Goal: Task Accomplishment & Management: Complete application form

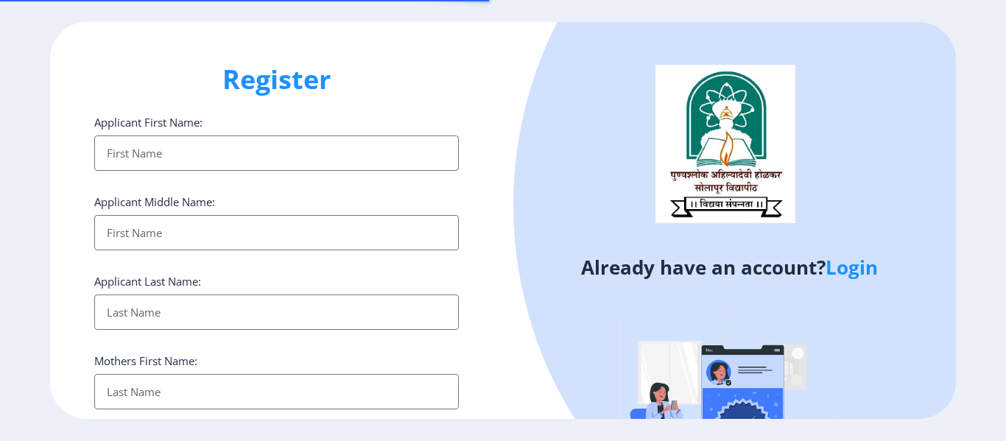
select select
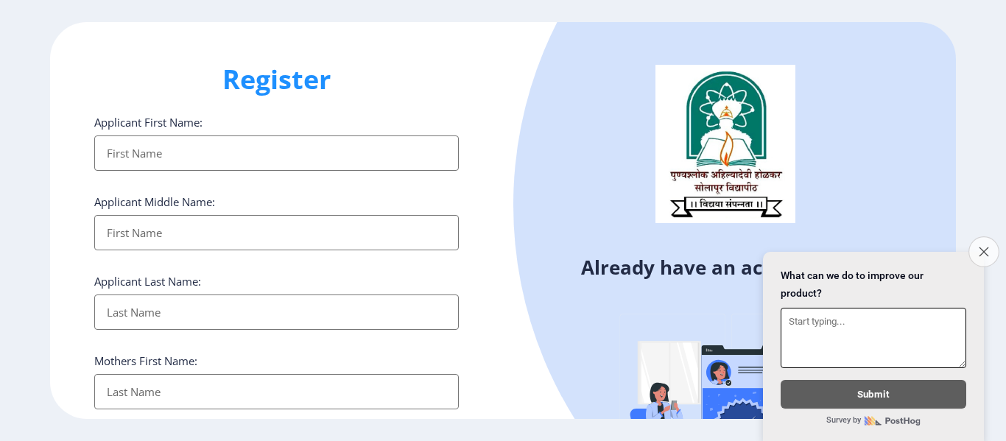
click at [985, 247] on icon "Close survey" at bounding box center [983, 252] width 10 height 10
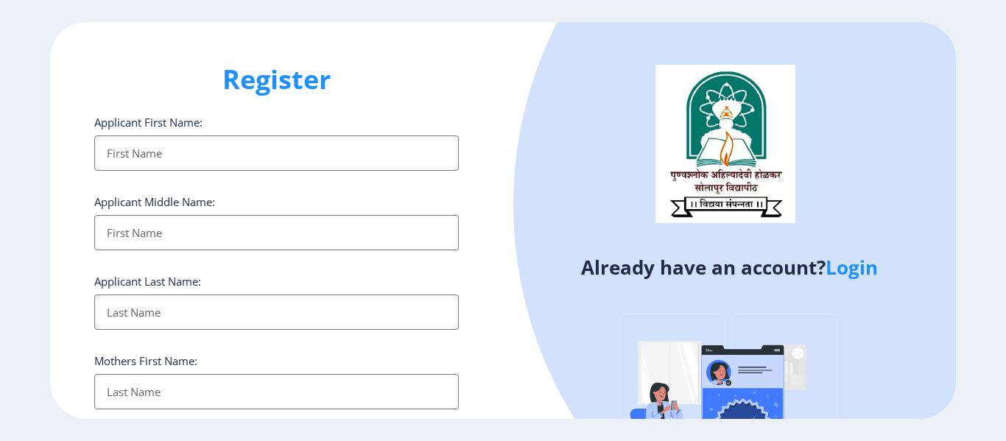
click at [846, 268] on link "Login" at bounding box center [851, 267] width 52 height 27
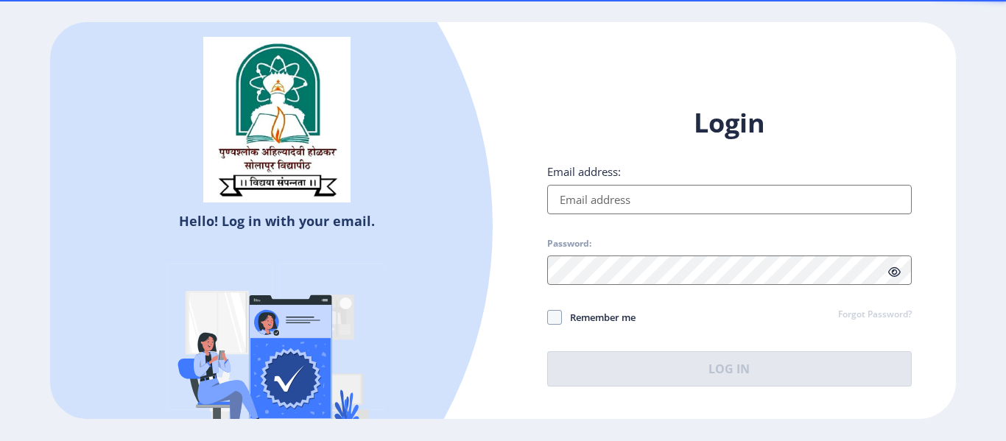
click at [588, 197] on input "Email address:" at bounding box center [729, 199] width 364 height 29
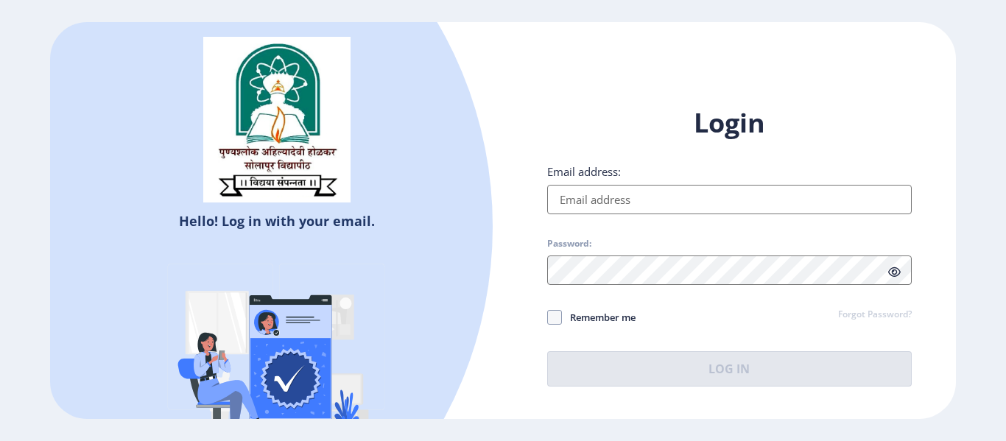
type input "[EMAIL_ADDRESS][DOMAIN_NAME]"
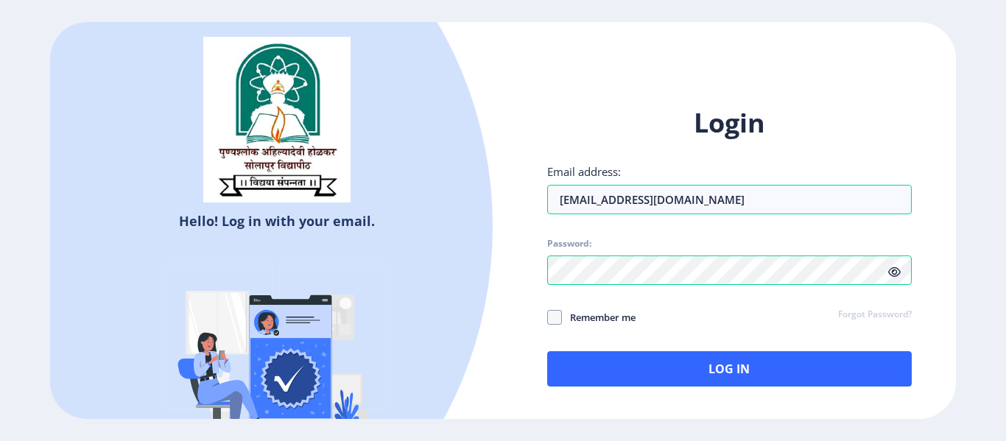
click at [588, 317] on span "Remember me" at bounding box center [599, 317] width 74 height 18
click at [548, 317] on input "Remember me" at bounding box center [547, 317] width 1 height 1
checkbox input "true"
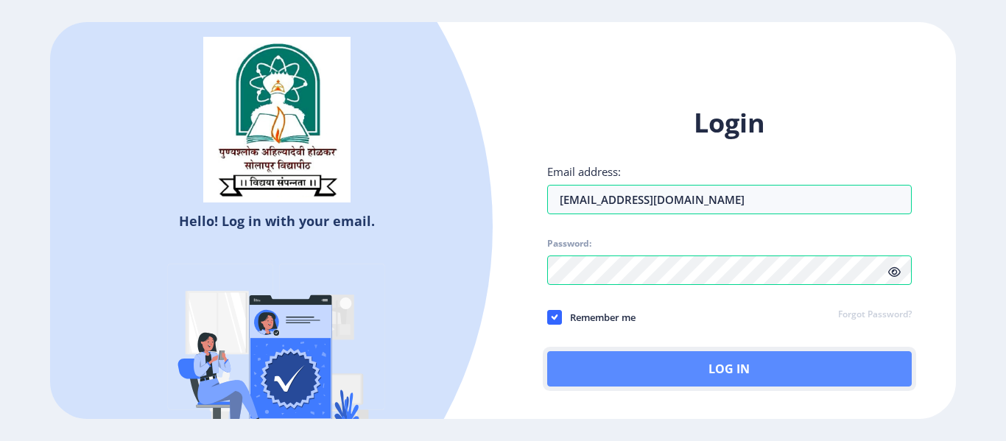
click at [675, 370] on button "Log In" at bounding box center [729, 368] width 364 height 35
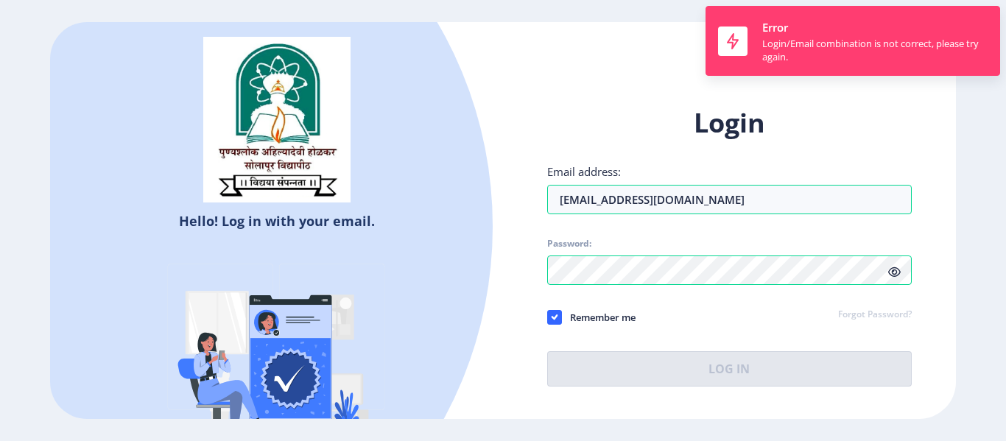
click at [706, 151] on div "Login Email address: [EMAIL_ADDRESS][DOMAIN_NAME] Password: Remember me Forgot …" at bounding box center [729, 245] width 364 height 281
click at [637, 204] on input "[EMAIL_ADDRESS][DOMAIN_NAME]" at bounding box center [729, 199] width 364 height 29
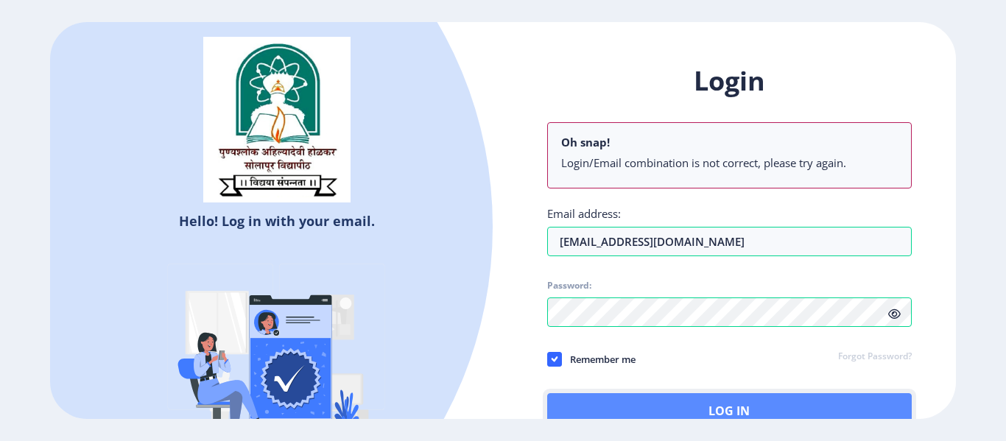
click at [637, 406] on button "Log In" at bounding box center [729, 410] width 364 height 35
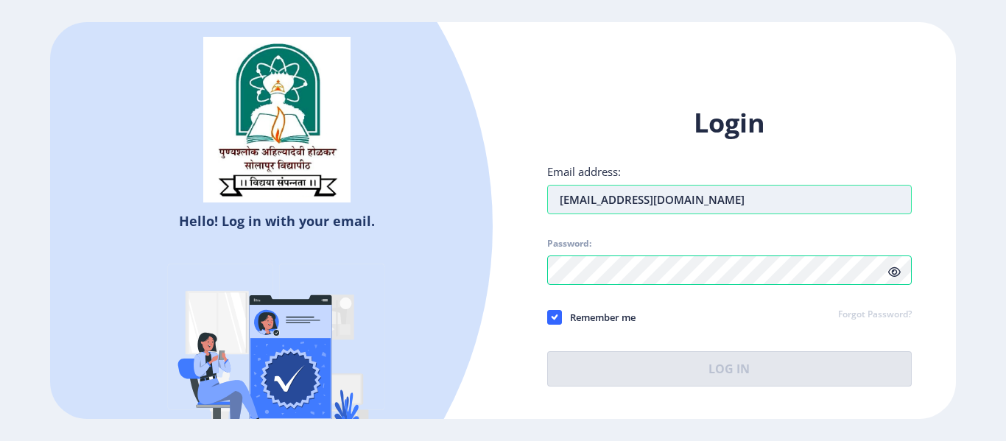
click at [659, 201] on input "[EMAIL_ADDRESS][DOMAIN_NAME]" at bounding box center [729, 199] width 364 height 29
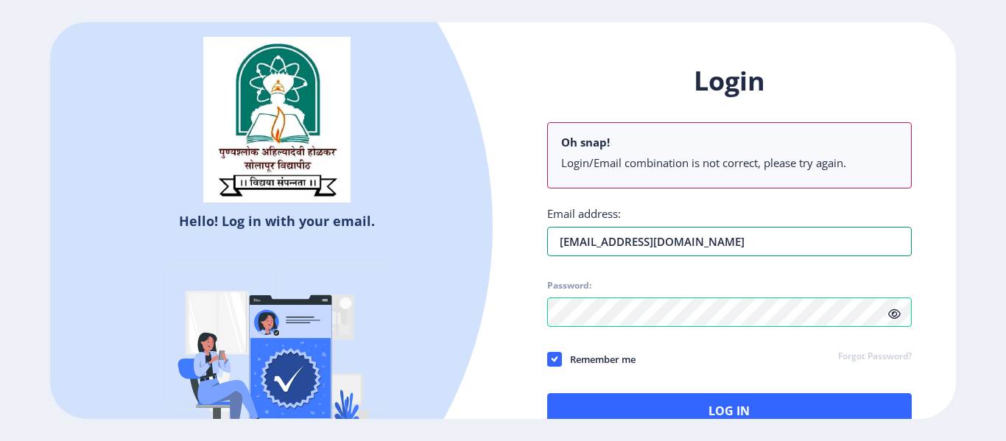
type input "[EMAIL_ADDRESS][DOMAIN_NAME]"
click at [566, 270] on div "Login Oh snap! Login/Email combination is not correct, please try again. Email …" at bounding box center [729, 245] width 364 height 365
click at [480, 326] on div at bounding box center [91, 226] width 805 height 805
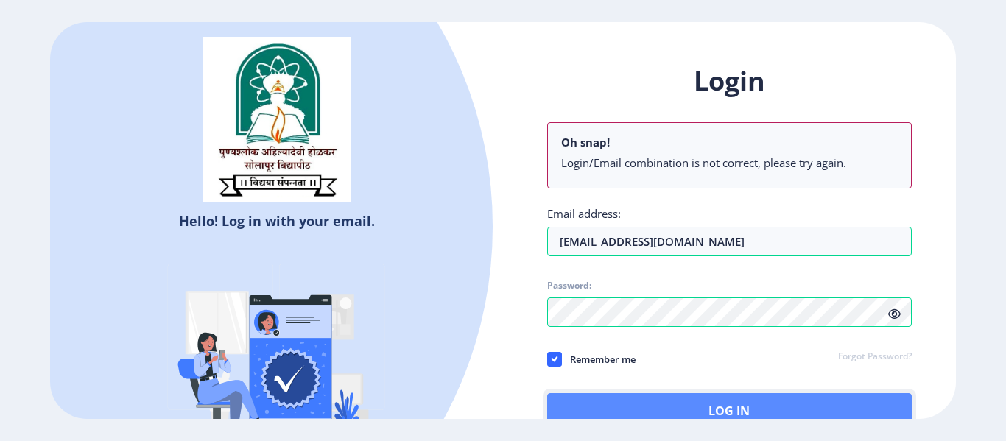
click at [637, 399] on button "Log In" at bounding box center [729, 410] width 364 height 35
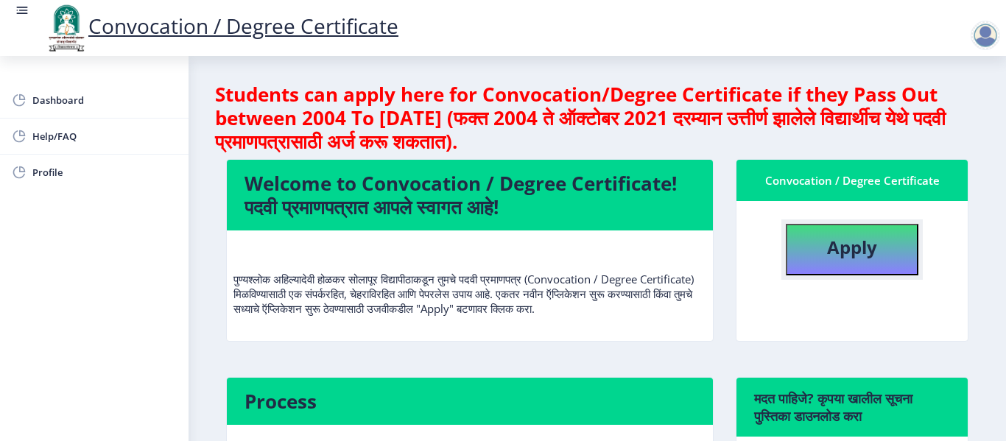
click at [839, 257] on b "Apply" at bounding box center [852, 247] width 50 height 24
select select
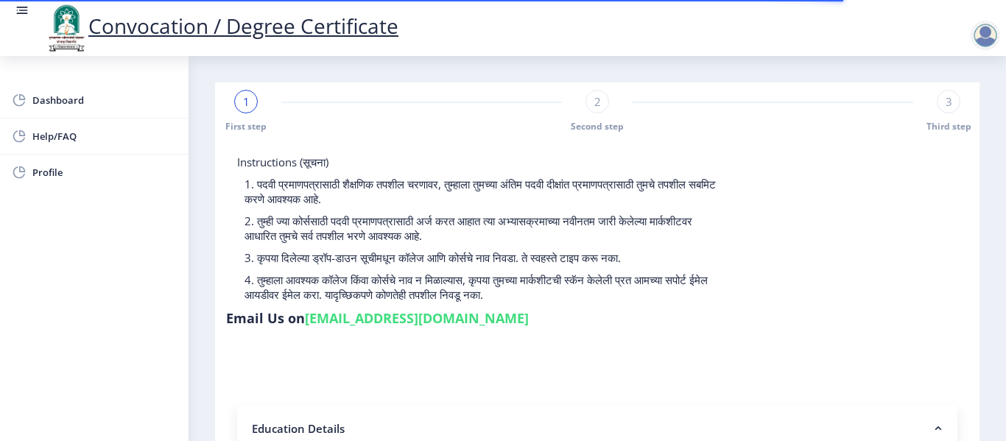
click at [931, 426] on rect at bounding box center [937, 428] width 15 height 15
click at [707, 289] on p "4. तुम्हाला आवश्यक कॉलेज किंवा कोर्सचे नाव न मिळाल्यास, कृपया तुमच्या मार्कशीटच…" at bounding box center [480, 286] width 473 height 29
click at [439, 368] on form "Instructions (सूचना) 1. पदवी प्रमाणपत्रासाठी शैक्षणिक तपशील चरणावर, तुम्हाला तु…" at bounding box center [597, 347] width 720 height 384
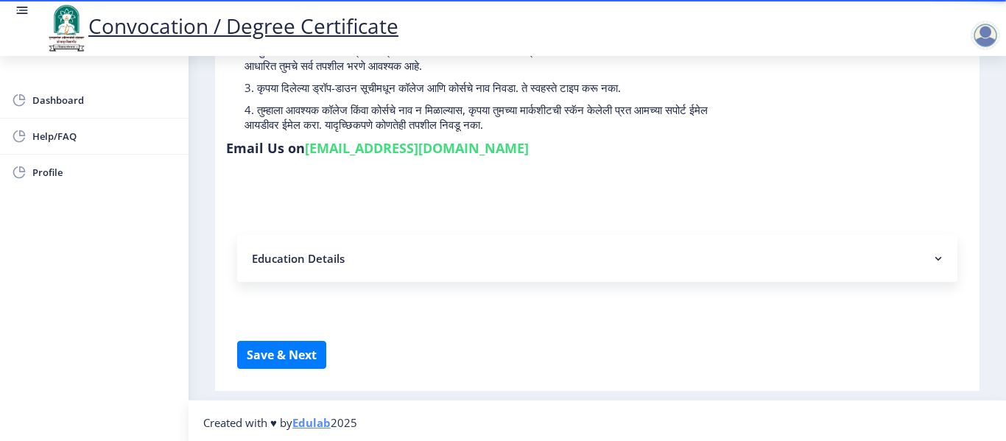
scroll to position [173, 0]
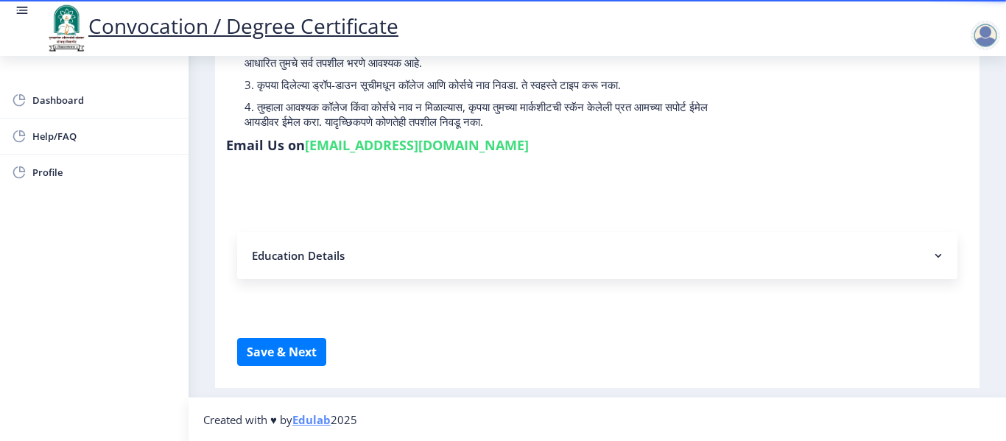
click at [936, 250] on rect at bounding box center [937, 255] width 15 height 15
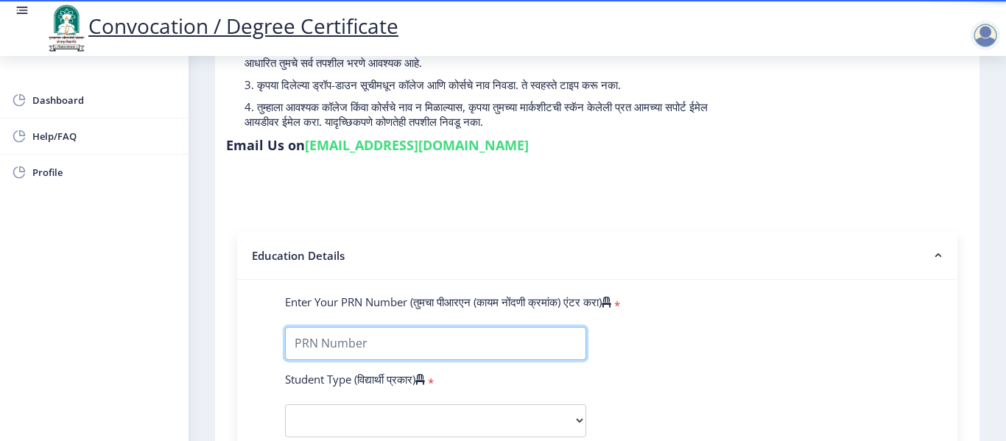
click at [508, 345] on input "Enter Your PRN Number (तुमचा पीआरएन (कायम नोंदणी क्रमांक) एंटर करा)" at bounding box center [435, 343] width 301 height 33
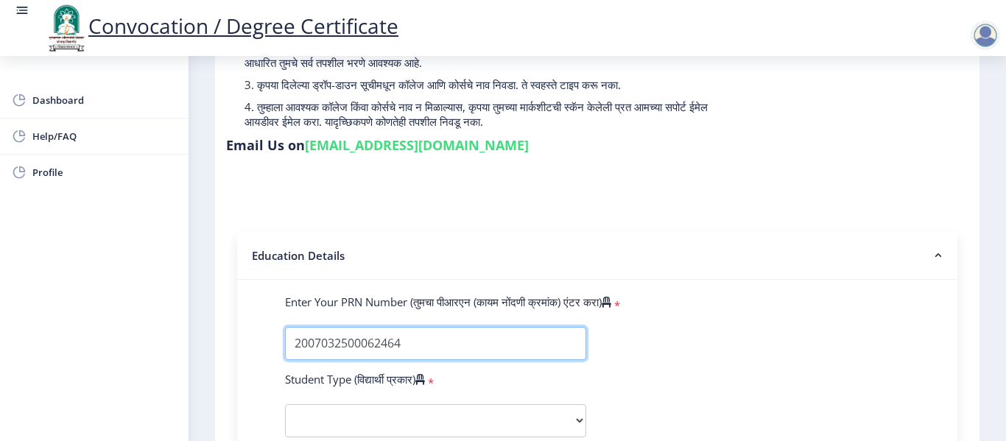
type input "2007032500062464"
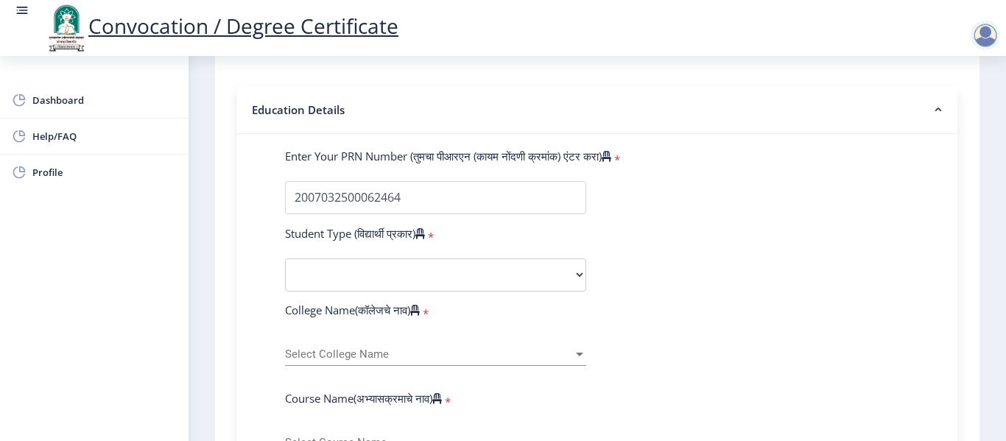
scroll to position [320, 0]
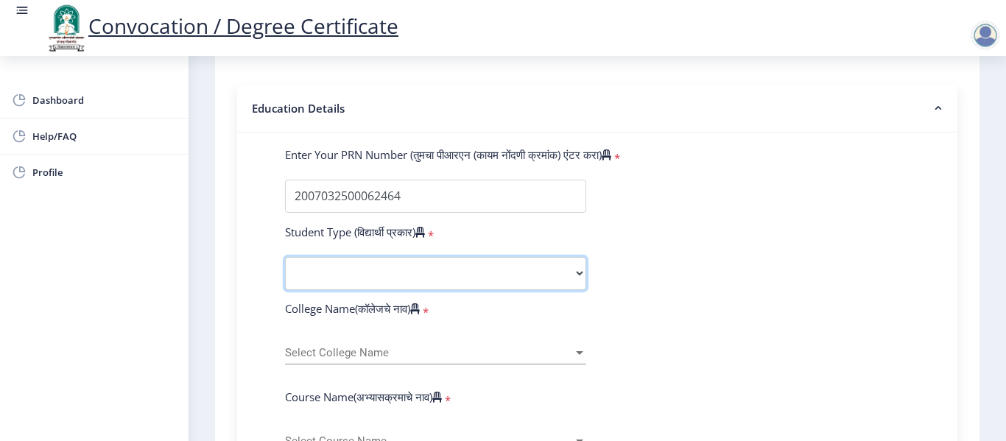
click at [510, 278] on select "Select Student Type Regular External" at bounding box center [435, 273] width 301 height 33
select select "Regular"
click at [285, 257] on select "Select Student Type Regular External" at bounding box center [435, 273] width 301 height 33
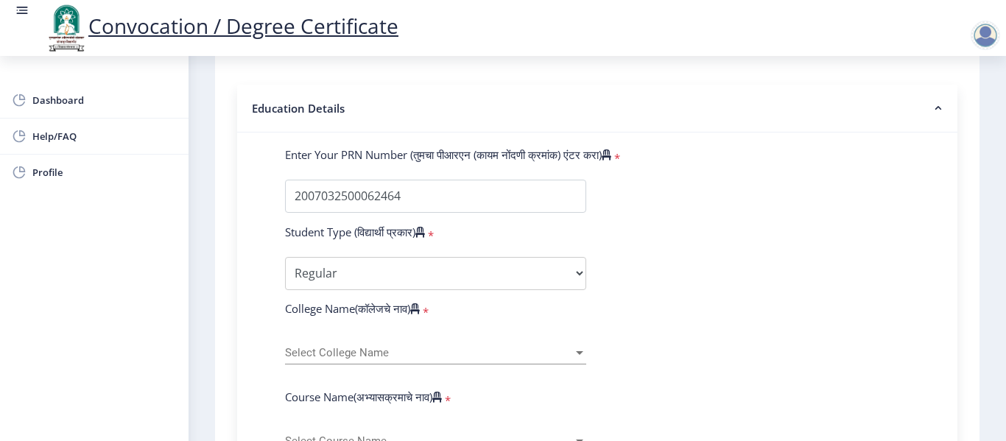
click at [440, 349] on span "Select College Name" at bounding box center [429, 353] width 288 height 13
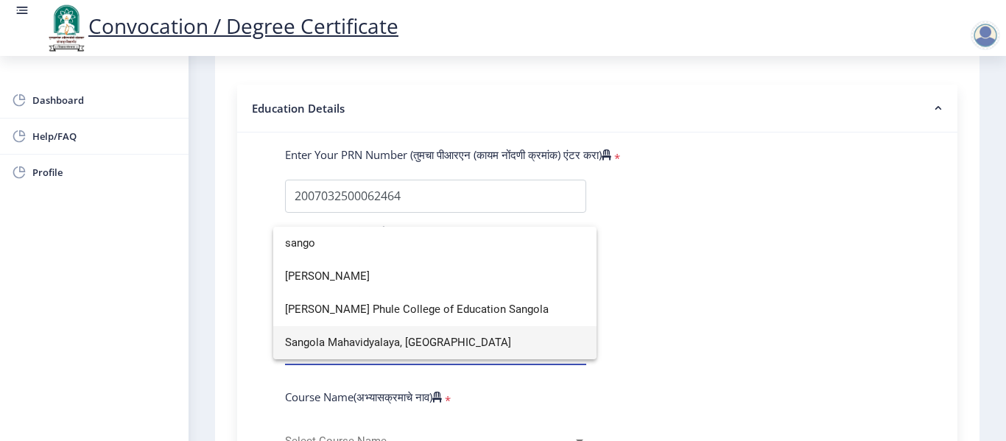
type input "sango"
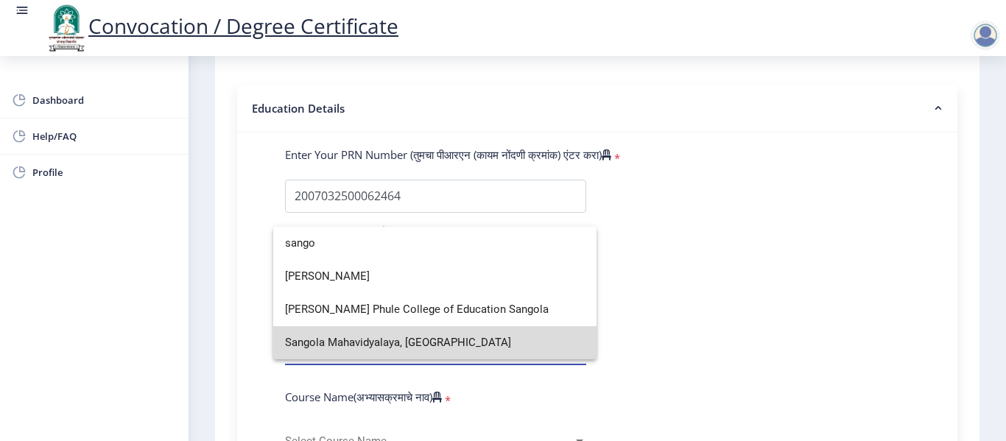
click at [418, 342] on span "Sangola Mahavidyalaya, [GEOGRAPHIC_DATA]" at bounding box center [435, 342] width 300 height 33
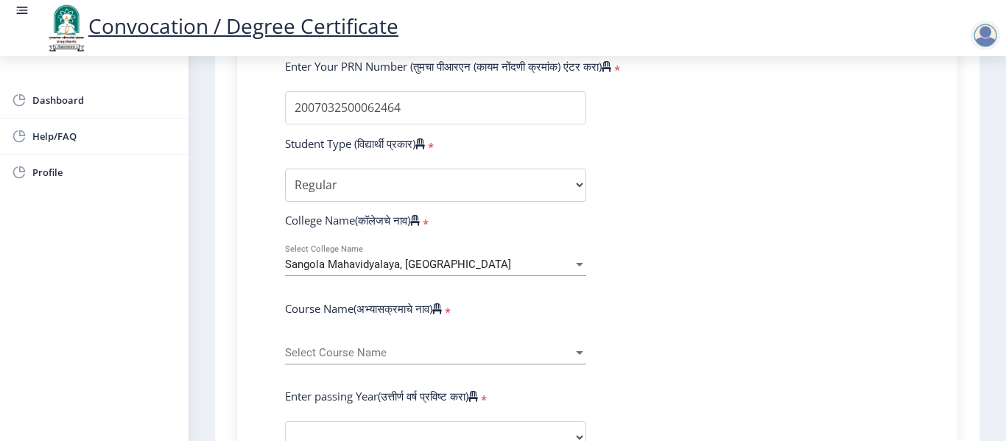
scroll to position [438, 0]
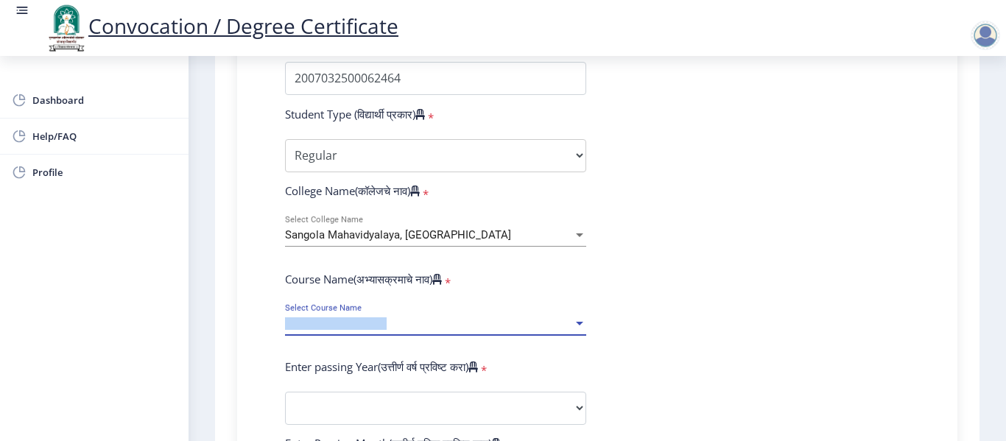
drag, startPoint x: 423, startPoint y: 320, endPoint x: 425, endPoint y: 310, distance: 10.7
click at [425, 310] on div "Select Course Name Select Course Name" at bounding box center [435, 319] width 301 height 31
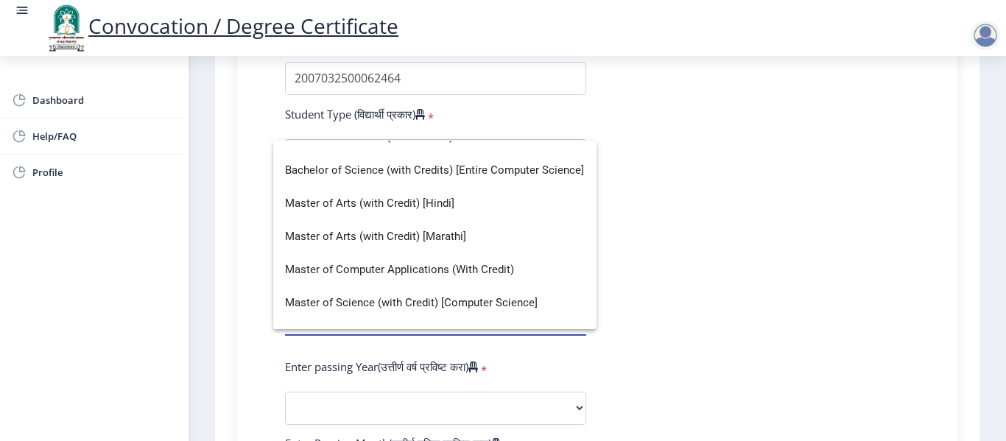
scroll to position [138, 0]
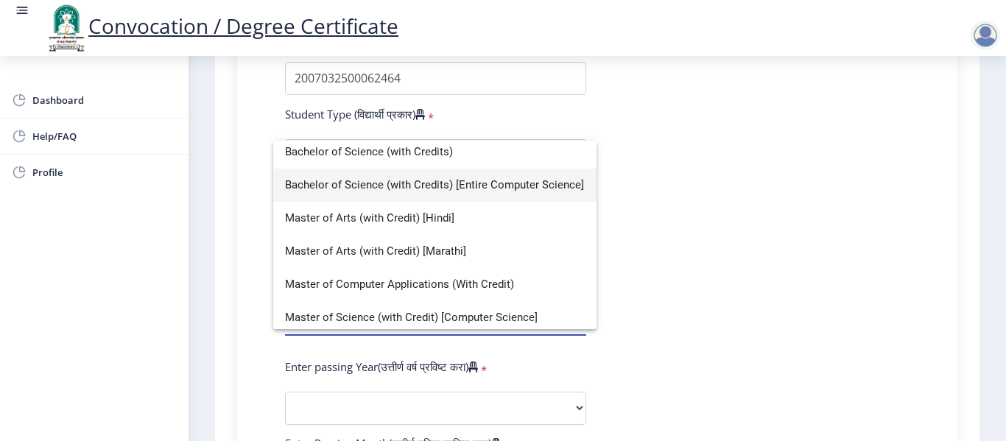
click at [455, 188] on span "Bachelor of Science (with Credits) [Entire Computer Science]" at bounding box center [435, 185] width 300 height 33
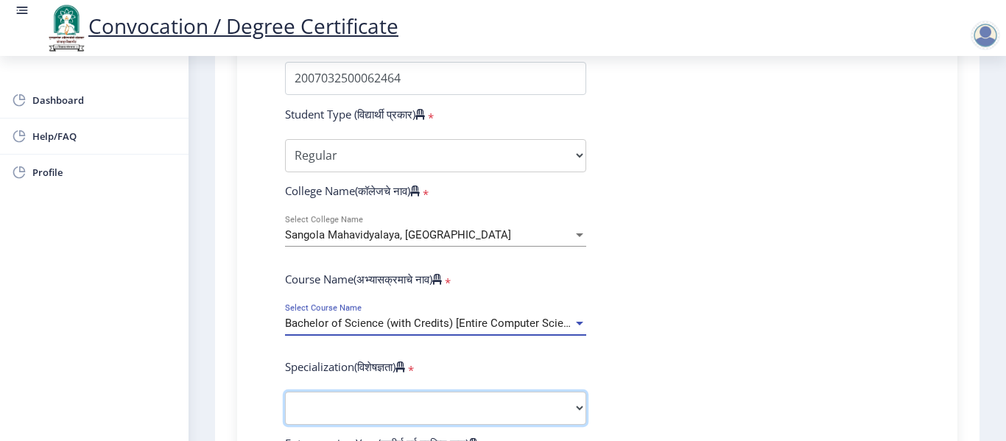
click at [569, 403] on select "Specialization Botany Chemistry Computer Science Electronics Geology Mathematic…" at bounding box center [435, 408] width 301 height 33
select select "Computer Science"
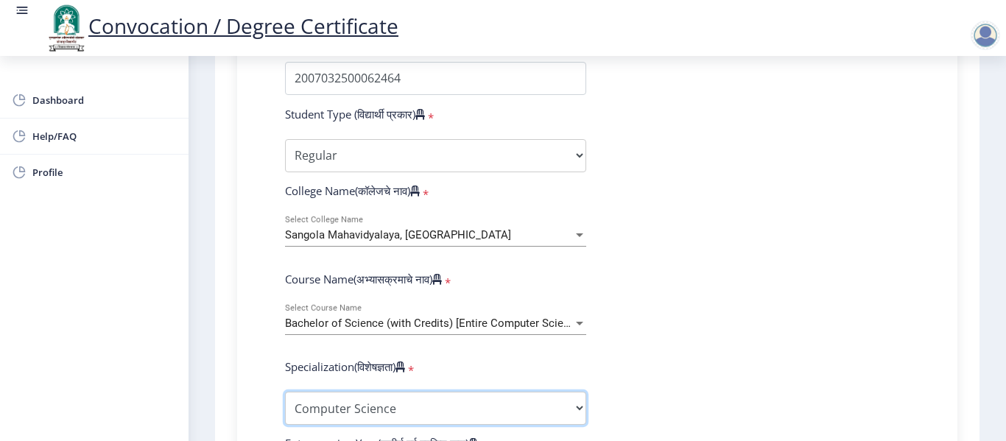
click at [285, 392] on select "Specialization Botany Chemistry Computer Science Electronics Geology Mathematic…" at bounding box center [435, 408] width 301 height 33
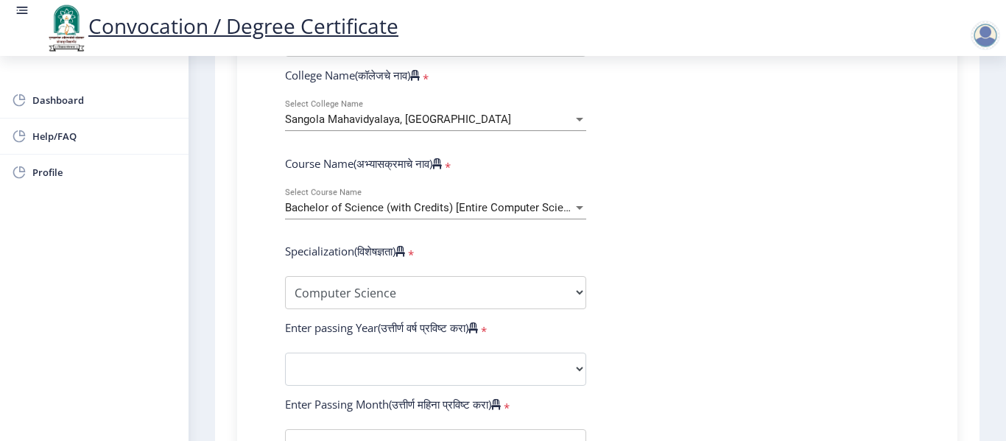
scroll to position [556, 0]
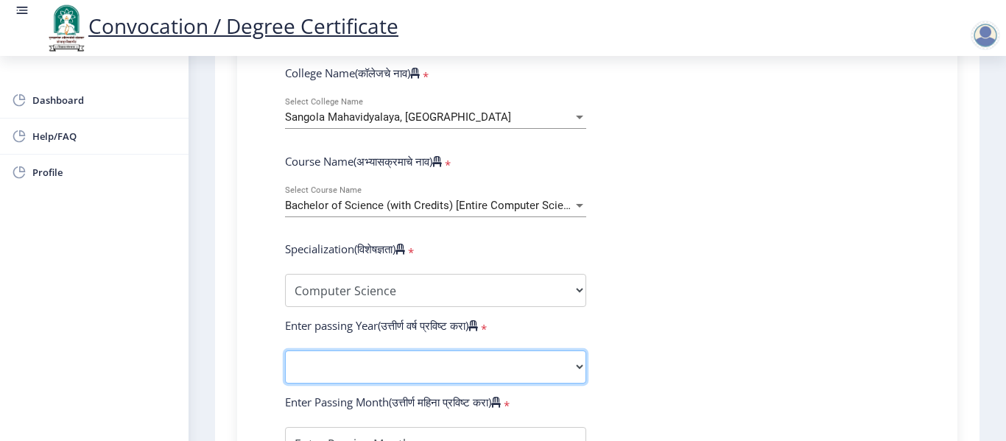
click at [331, 370] on select "2025 2024 2023 2022 2021 2020 2019 2018 2017 2016 2015 2014 2013 2012 2011 2010…" at bounding box center [435, 366] width 301 height 33
select select "2011"
click at [285, 350] on select "2025 2024 2023 2022 2021 2020 2019 2018 2017 2016 2015 2014 2013 2012 2011 2010…" at bounding box center [435, 366] width 301 height 33
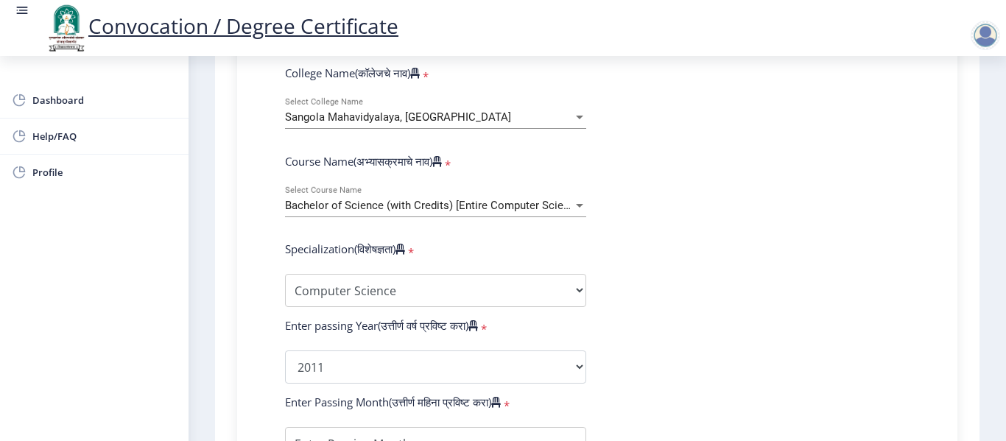
click at [719, 269] on form "Enter Your PRN Number (तुमचा पीआरएन (कायम नोंदणी क्रमांक) एंटर करा) * Student T…" at bounding box center [597, 340] width 646 height 857
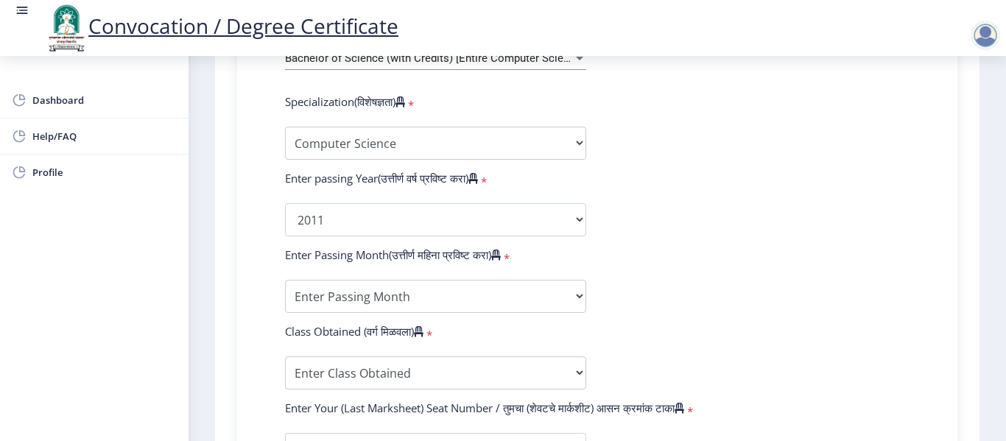
scroll to position [732, 0]
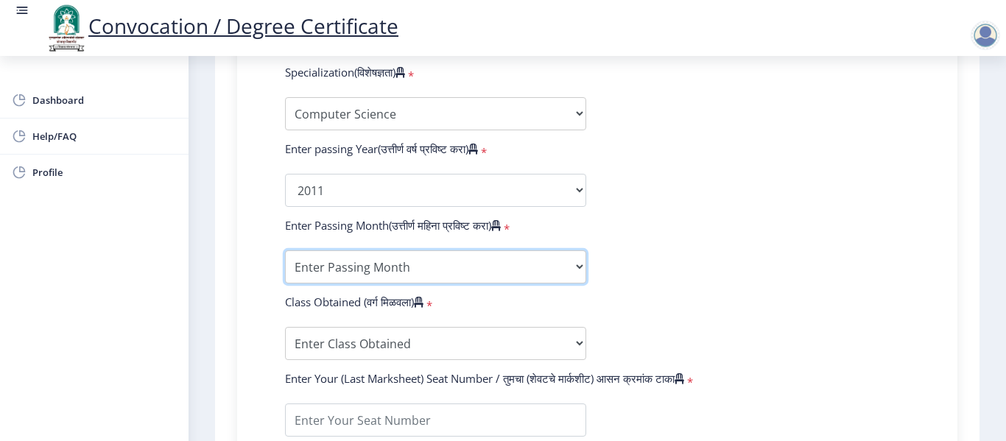
click at [556, 265] on select "Enter Passing Month March April May October November December" at bounding box center [435, 266] width 301 height 33
click at [543, 267] on select "Enter Passing Month March April May October November December" at bounding box center [435, 266] width 301 height 33
select select "May"
click at [285, 250] on select "Enter Passing Month March April May October November December" at bounding box center [435, 266] width 301 height 33
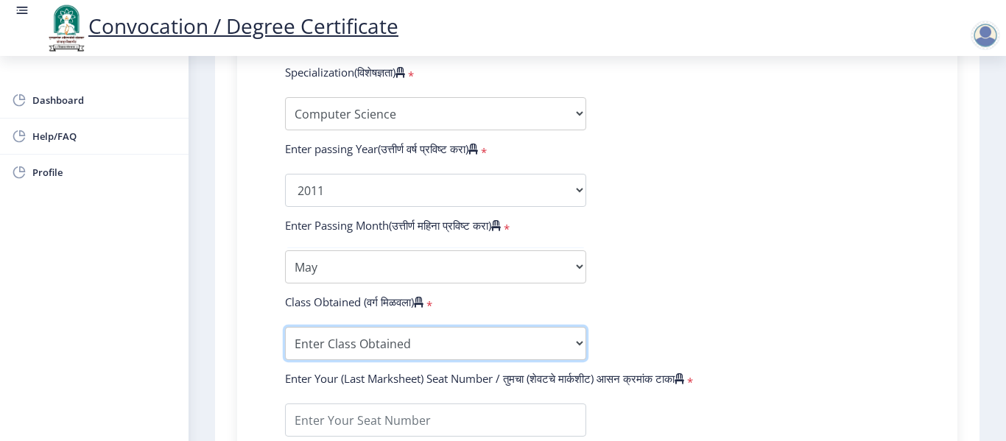
click at [475, 351] on select "Enter Class Obtained FIRST CLASS WITH DISTINCTION FIRST CLASS HIGHER SECOND CLA…" at bounding box center [435, 343] width 301 height 33
click at [543, 347] on select "Enter Class Obtained FIRST CLASS WITH DISTINCTION FIRST CLASS HIGHER SECOND CLA…" at bounding box center [435, 343] width 301 height 33
select select "Grade B"
click at [285, 327] on select "Enter Class Obtained FIRST CLASS WITH DISTINCTION FIRST CLASS HIGHER SECOND CLA…" at bounding box center [435, 343] width 301 height 33
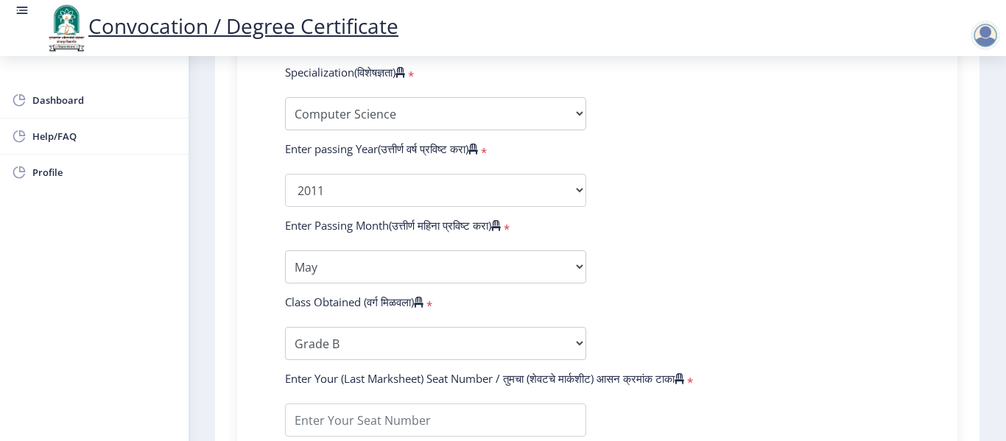
click at [797, 288] on form "Enter Your PRN Number (तुमचा पीआरएन (कायम नोंदणी क्रमांक) एंटर करा) * Student T…" at bounding box center [597, 163] width 646 height 857
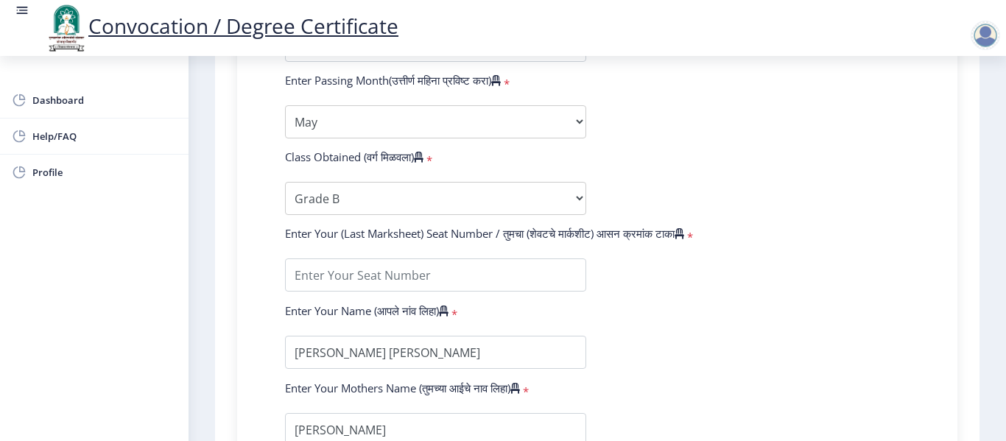
scroll to position [880, 0]
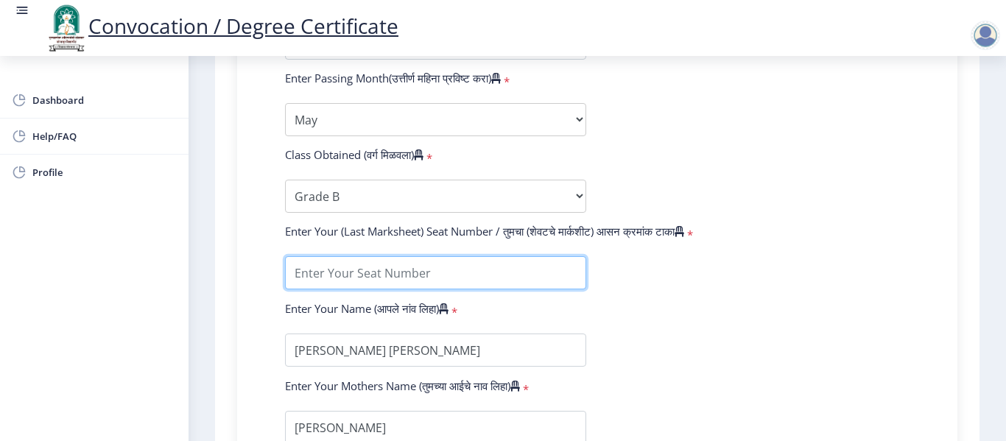
click at [395, 271] on input "textarea" at bounding box center [435, 272] width 301 height 33
type input "20681"
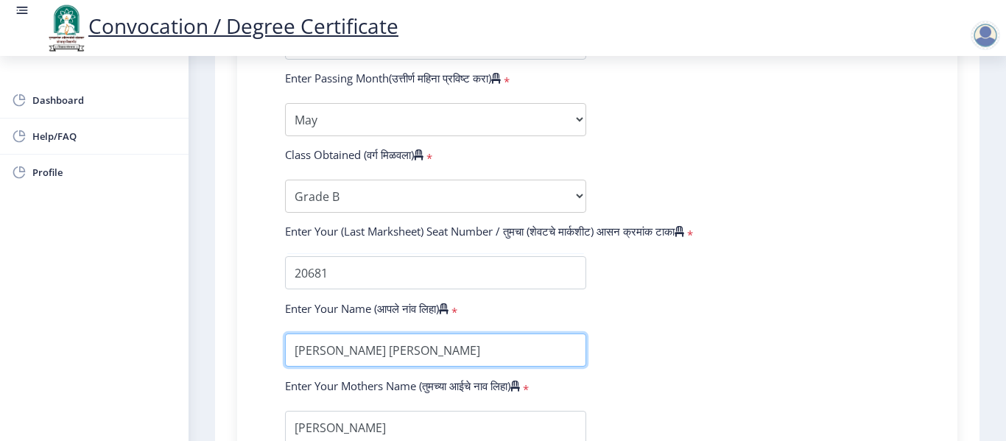
click at [394, 363] on input "textarea" at bounding box center [435, 349] width 301 height 33
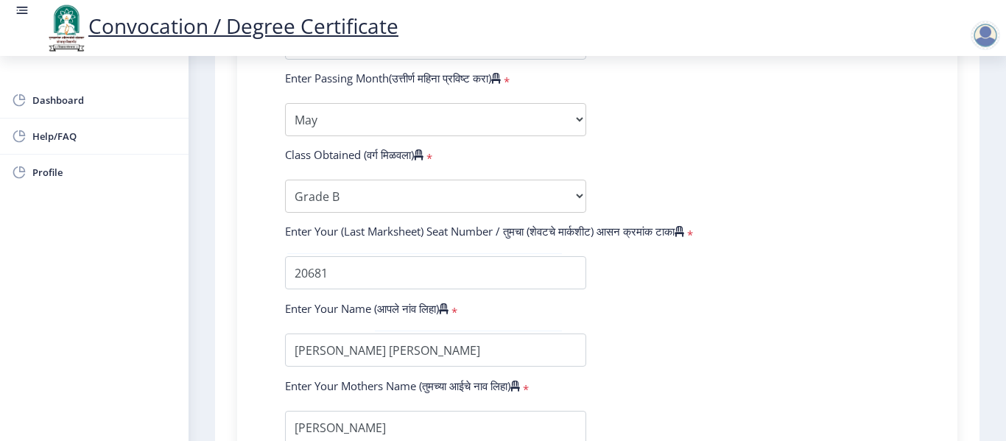
click at [674, 300] on form "Enter Your PRN Number (तुमचा पीआरएन (कायम नोंदणी क्रमांक) एंटर करा) * Student T…" at bounding box center [597, 16] width 646 height 857
click at [757, 358] on form "Enter Your PRN Number (तुमचा पीआरएन (कायम नोंदणी क्रमांक) एंटर करा) * Student T…" at bounding box center [597, 16] width 646 height 857
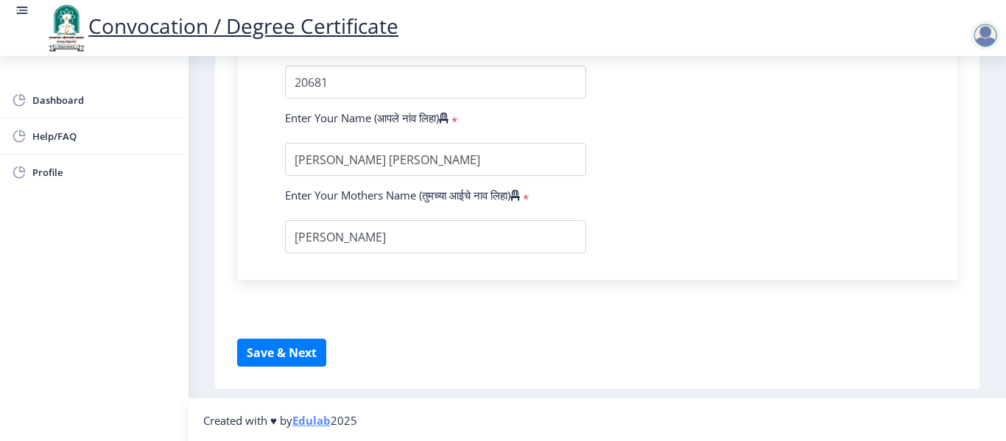
scroll to position [1072, 0]
click at [284, 354] on button "Save & Next" at bounding box center [281, 351] width 89 height 28
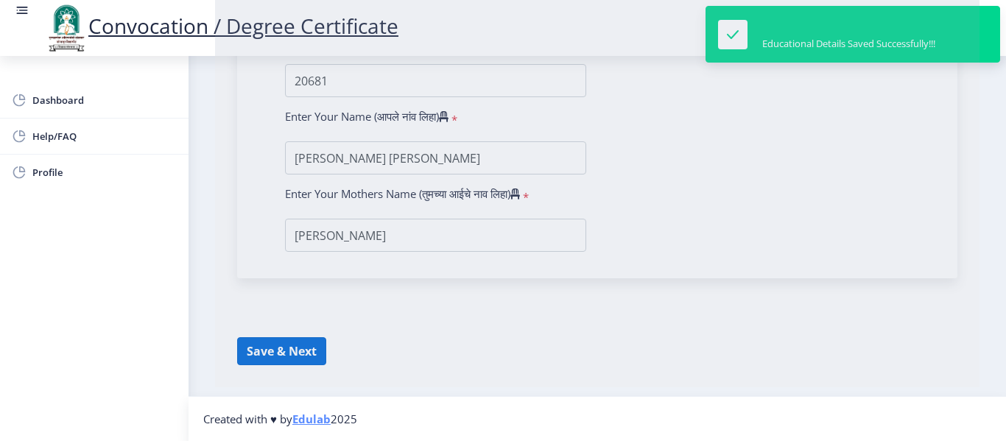
select select
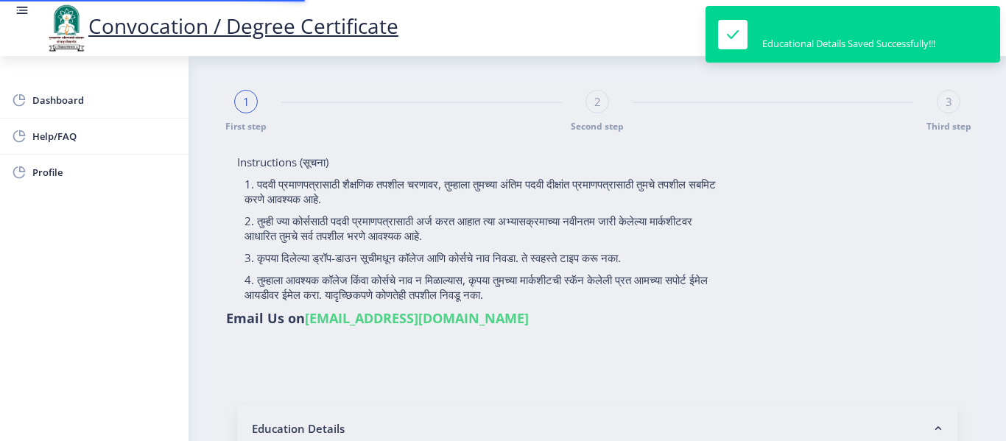
type input "2007032500062464"
select select "Regular"
select select "2011"
select select "May"
select select "Grade B"
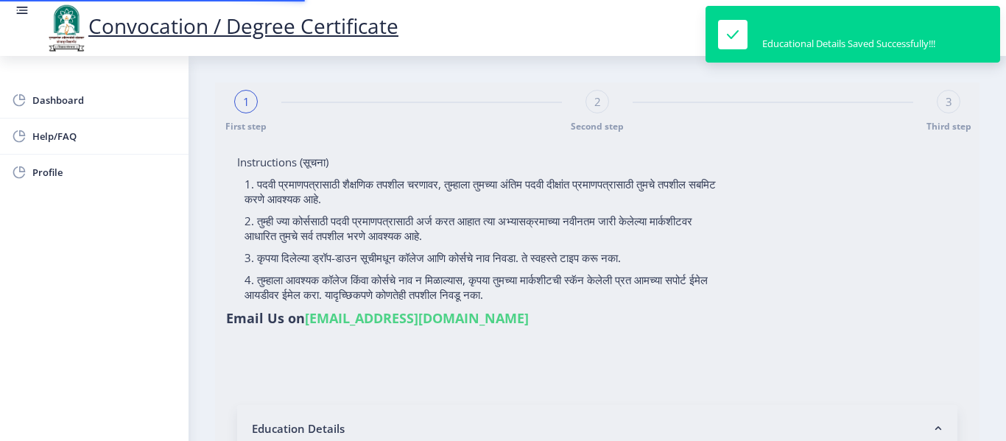
type input "20681"
select select "Computer Science"
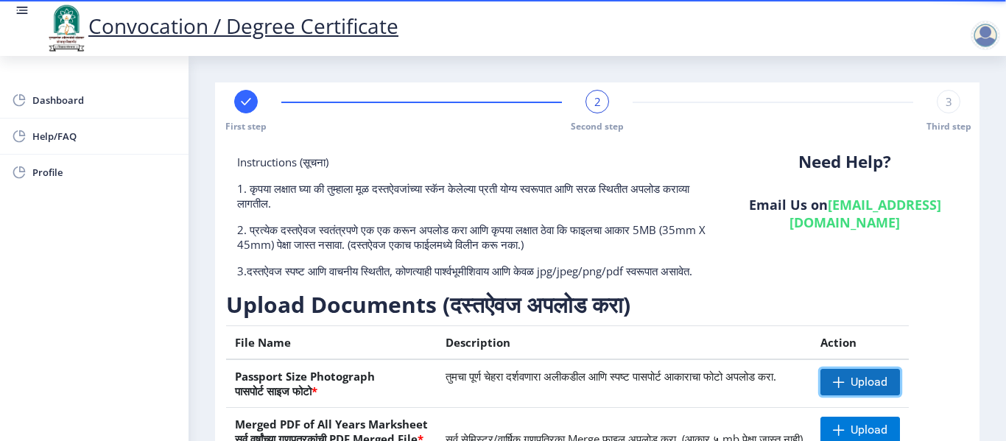
click at [875, 389] on span "Upload" at bounding box center [868, 382] width 37 height 15
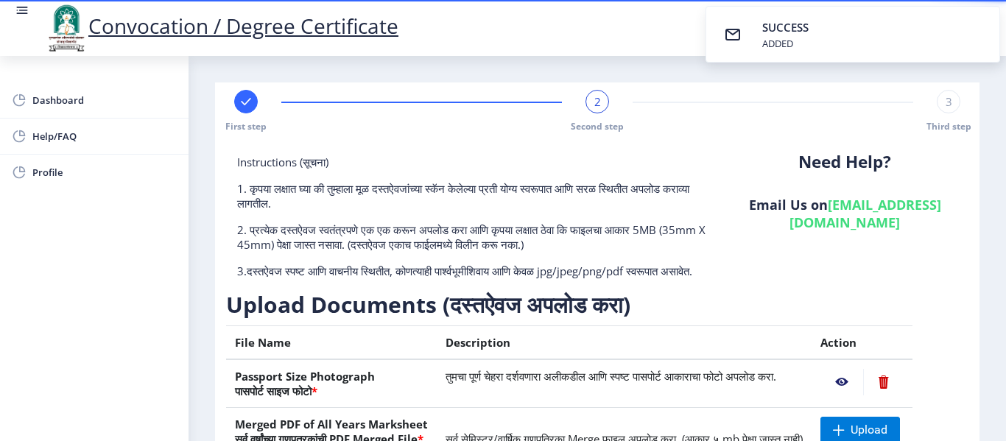
click at [859, 395] on nb-action at bounding box center [841, 382] width 43 height 27
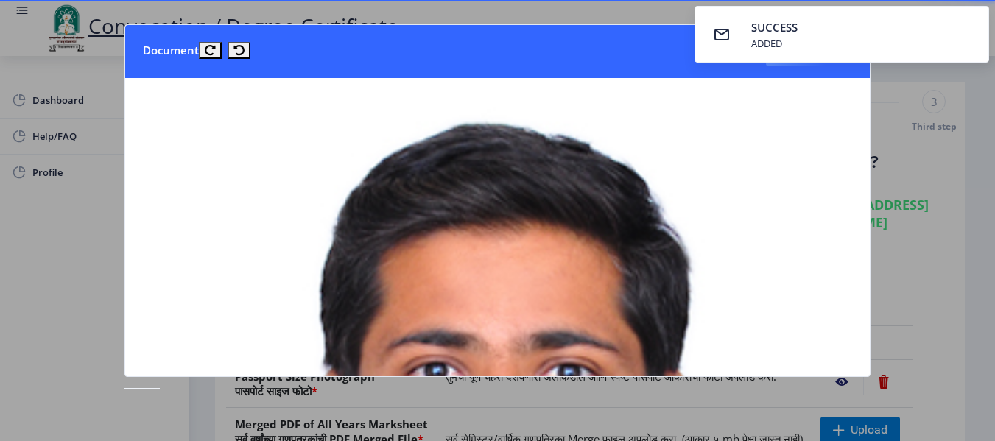
click at [930, 190] on div at bounding box center [497, 220] width 995 height 441
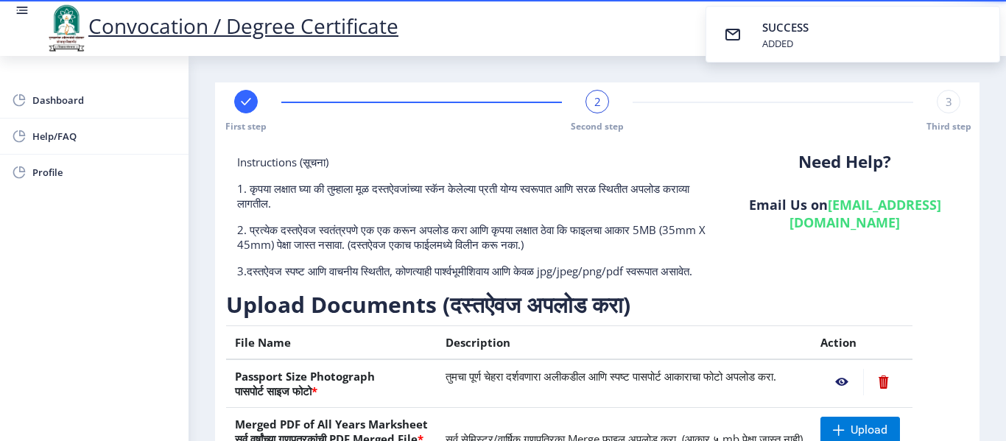
click at [913, 290] on div "Need Help? Email Us on [EMAIL_ADDRESS][DOMAIN_NAME]" at bounding box center [844, 222] width 247 height 135
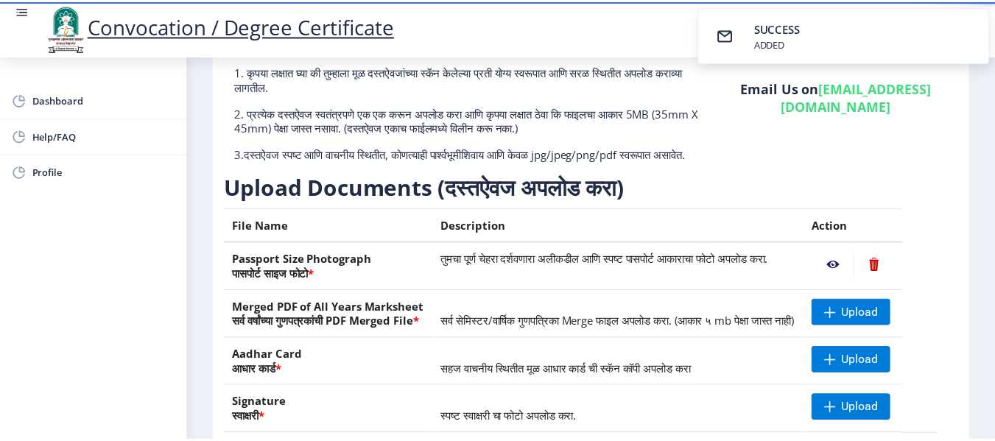
scroll to position [118, 0]
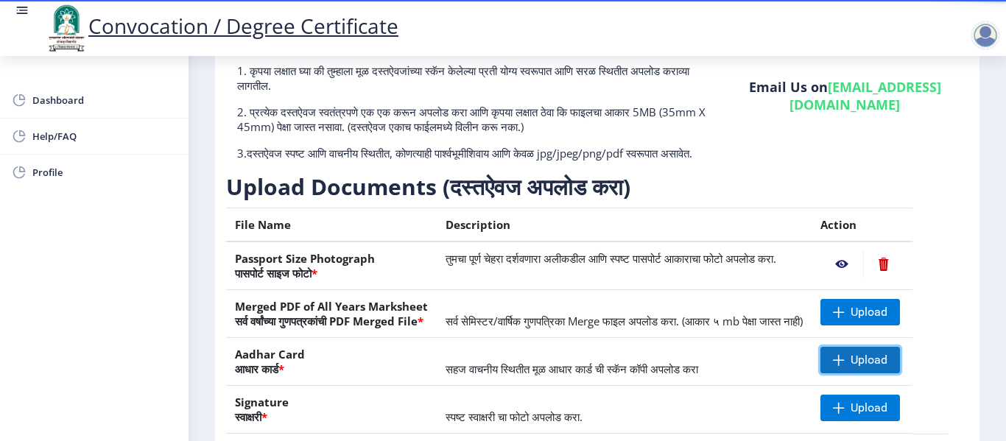
click at [844, 366] on span at bounding box center [839, 360] width 12 height 12
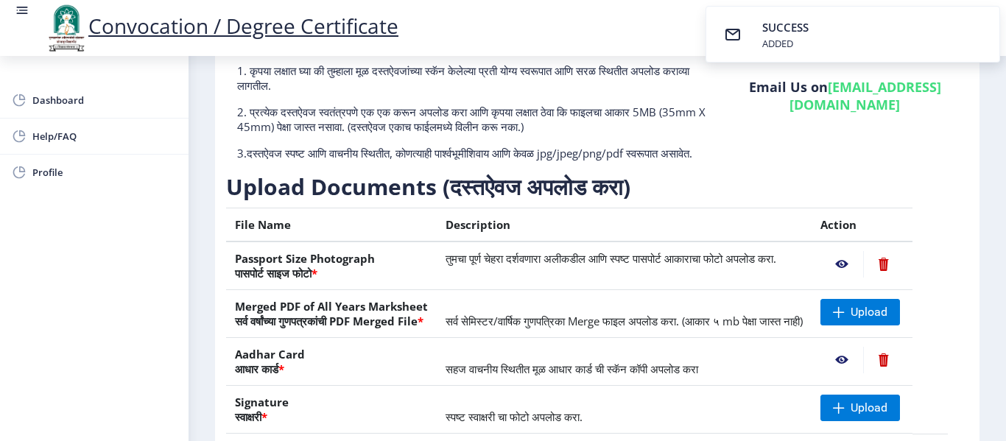
click at [856, 373] on nb-action at bounding box center [841, 360] width 43 height 27
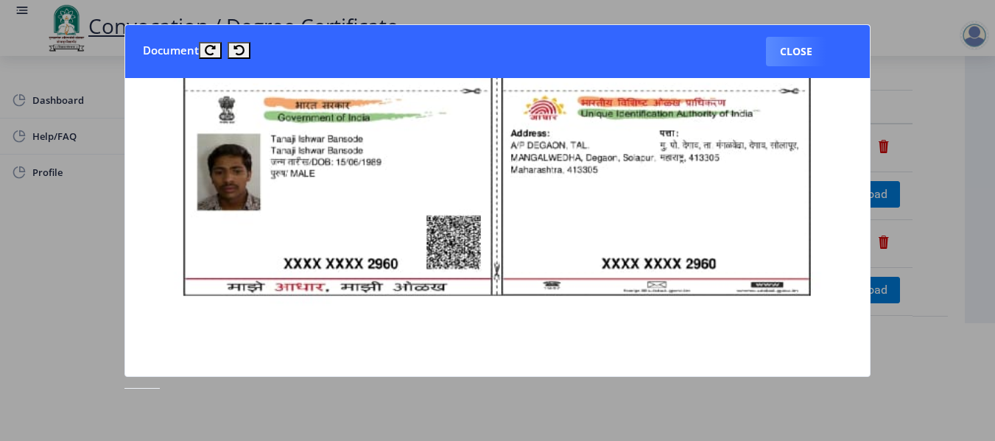
scroll to position [795, 0]
click at [945, 96] on div at bounding box center [497, 220] width 995 height 441
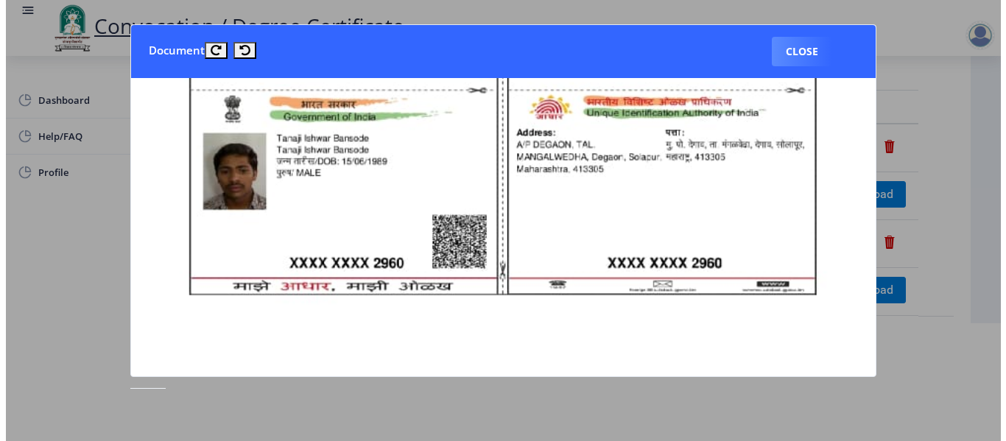
scroll to position [118, 0]
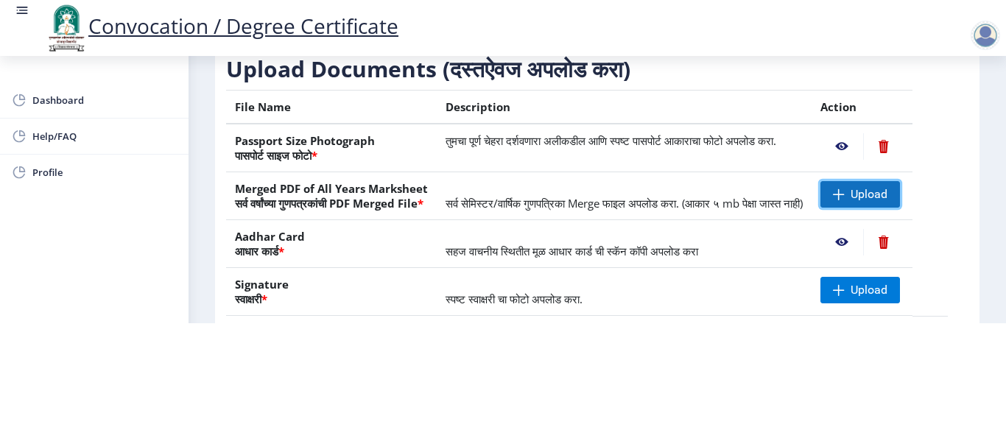
click at [863, 208] on span "Upload" at bounding box center [860, 194] width 80 height 27
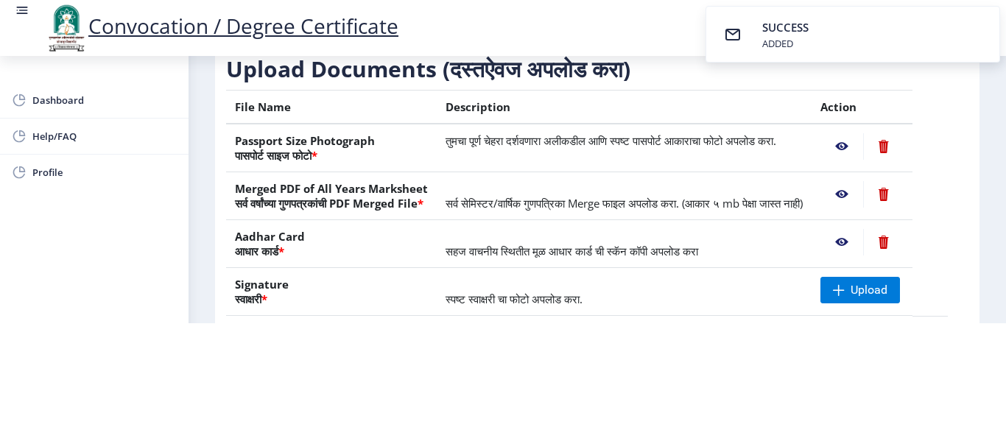
click at [629, 323] on html "Convocation / Degree Certificate Dashboard Help/FAQ Profile First step 2 Second…" at bounding box center [503, 102] width 1006 height 441
click at [377, 268] on th "Aadhar Card आधार कार्ड *" at bounding box center [331, 244] width 211 height 48
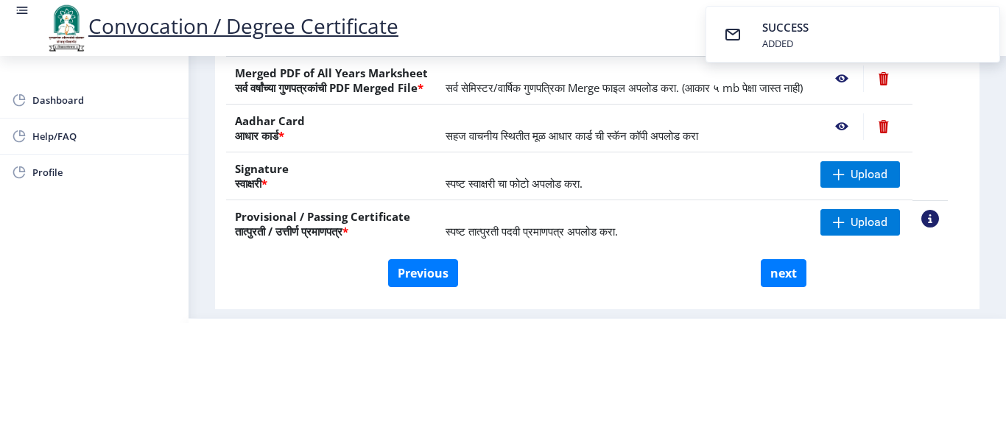
scroll to position [236, 0]
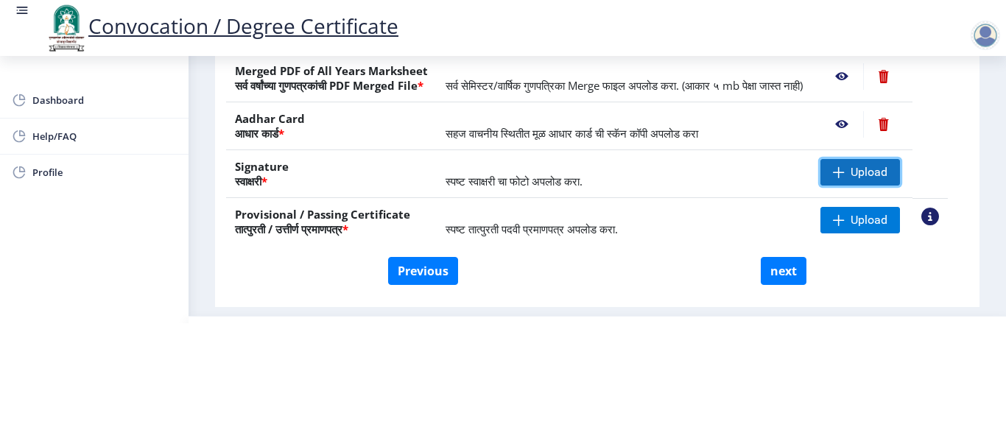
click at [864, 186] on span "Upload" at bounding box center [860, 172] width 80 height 27
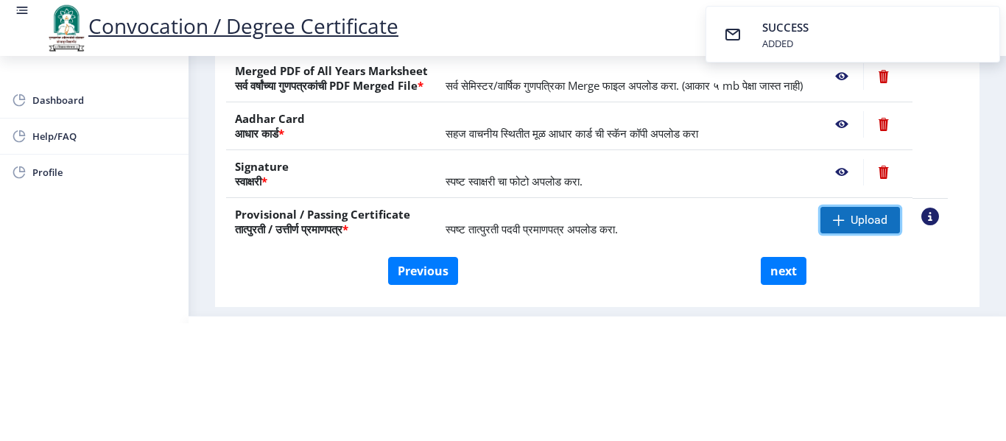
click at [873, 227] on span "Upload" at bounding box center [868, 220] width 37 height 15
click at [750, 239] on td "स्पष्ट तात्पुरती पदवी प्रमाणपत्र अपलोड करा." at bounding box center [624, 222] width 375 height 48
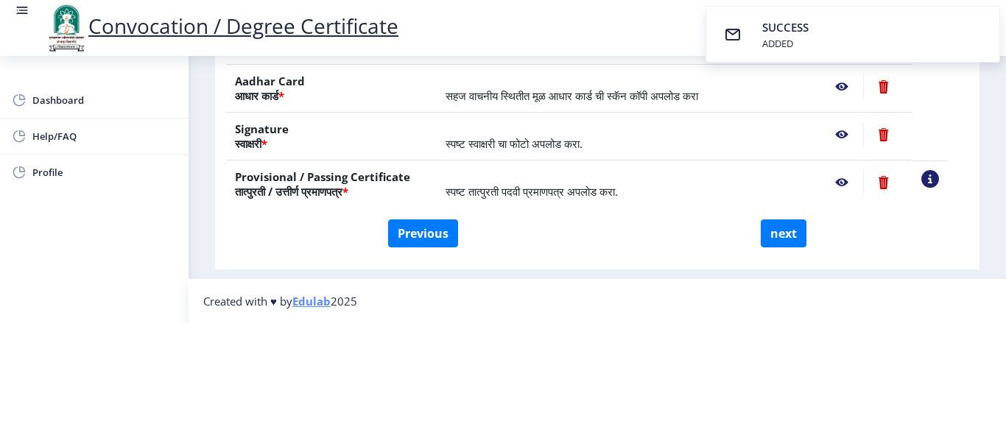
scroll to position [294, 0]
click at [772, 246] on button "next" at bounding box center [783, 233] width 46 height 28
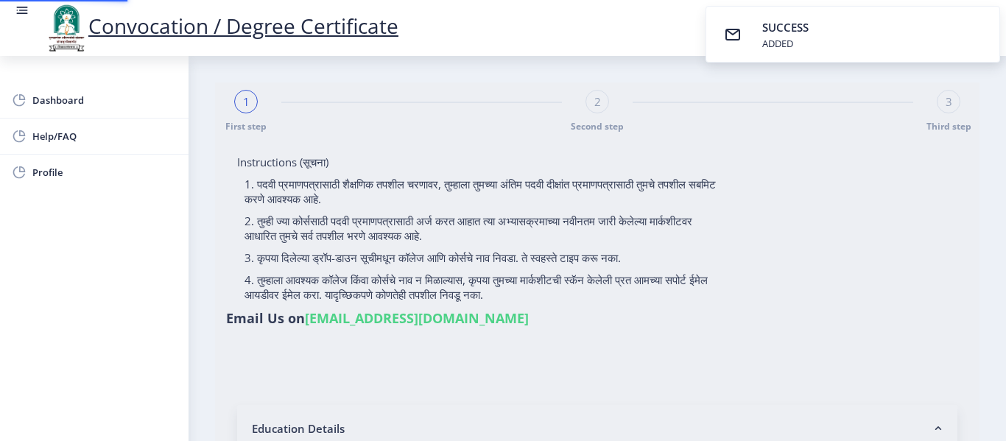
select select
type input "2007032500062464"
select select "Regular"
select select "2011"
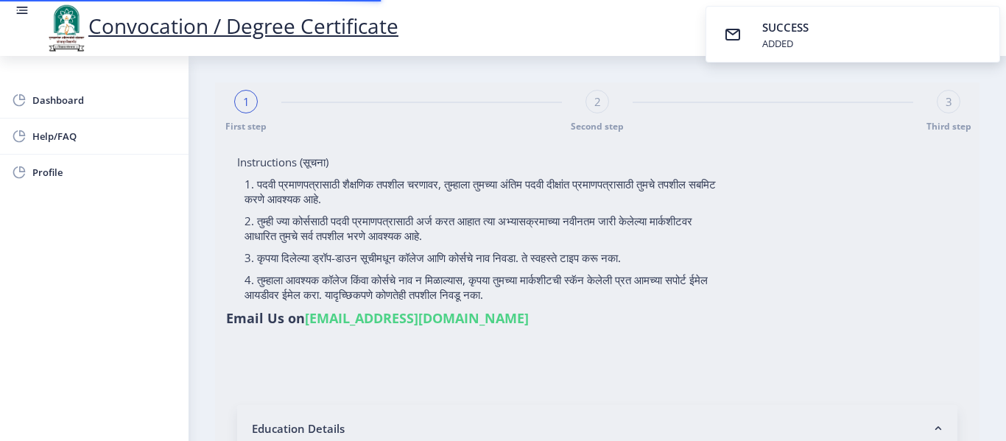
select select "May"
select select "Grade B"
type input "20681"
select select "Computer Science"
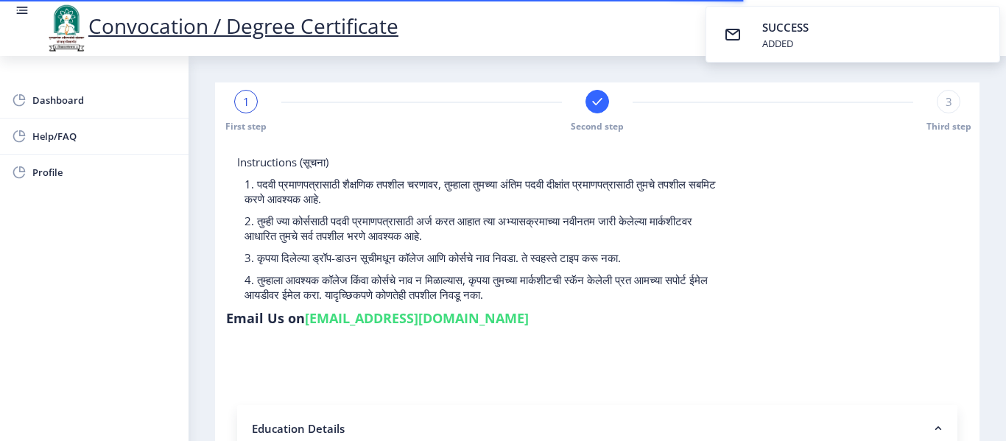
select select
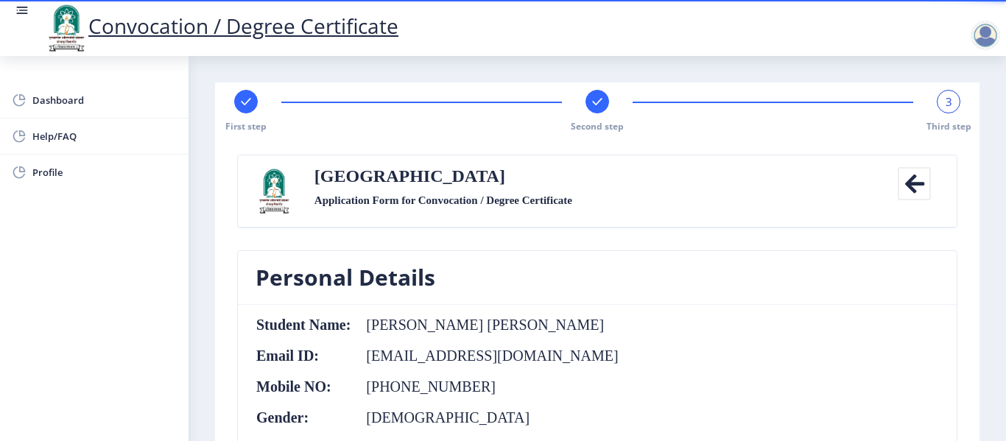
click at [834, 310] on nb-card-body "Student Name: [PERSON_NAME] [PERSON_NAME] Email ID: [EMAIL_ADDRESS][DOMAIN_NAME…" at bounding box center [597, 386] width 718 height 162
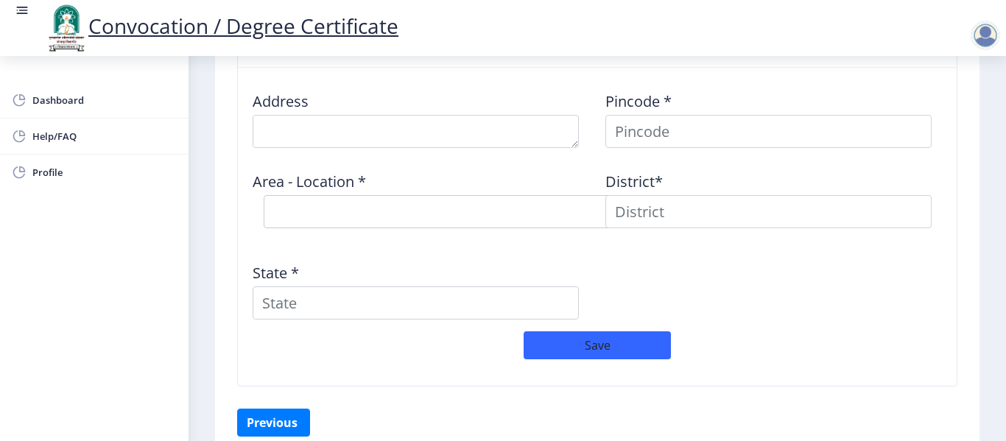
scroll to position [1304, 0]
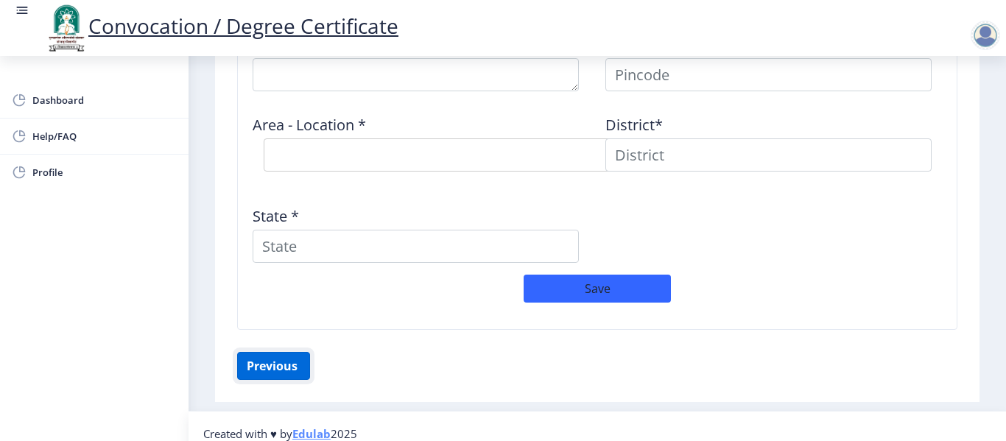
click at [283, 360] on button "Previous ‍" at bounding box center [273, 366] width 73 height 28
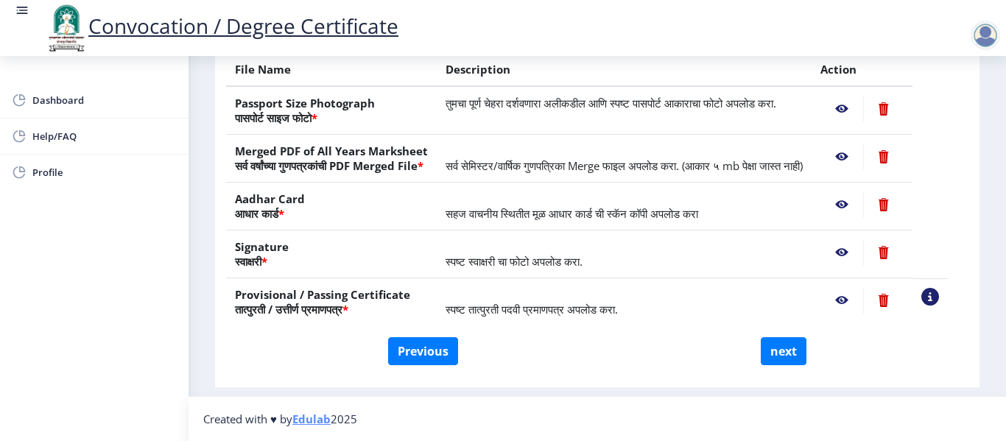
click at [490, 263] on span "स्पष्ट स्वाक्षरी चा फोटो अपलोड करा." at bounding box center [513, 261] width 137 height 15
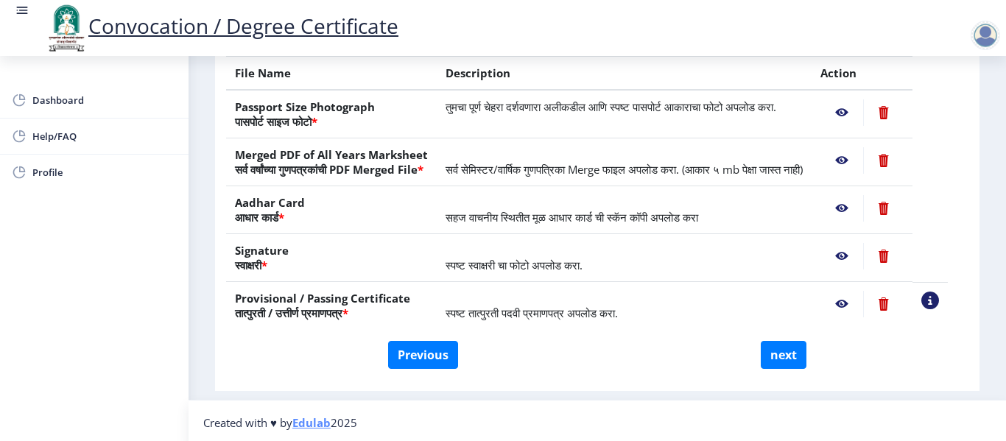
scroll to position [273, 0]
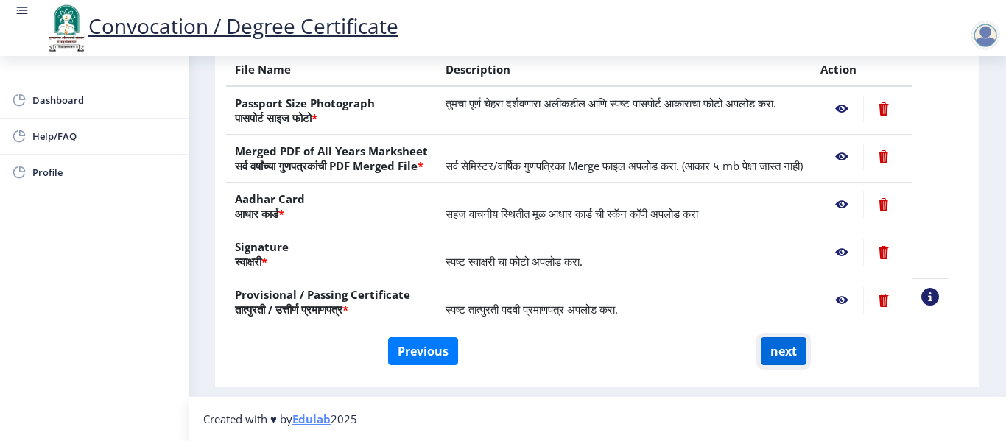
click at [774, 365] on button "next" at bounding box center [783, 351] width 46 height 28
select select
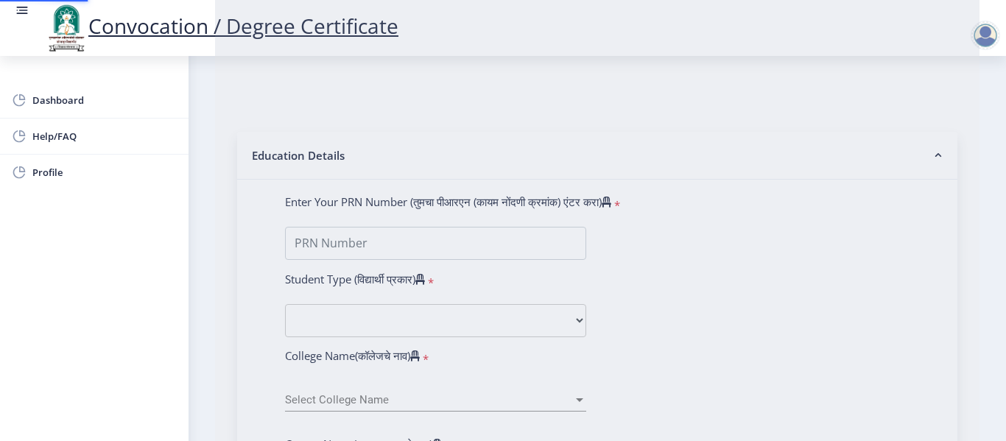
scroll to position [0, 0]
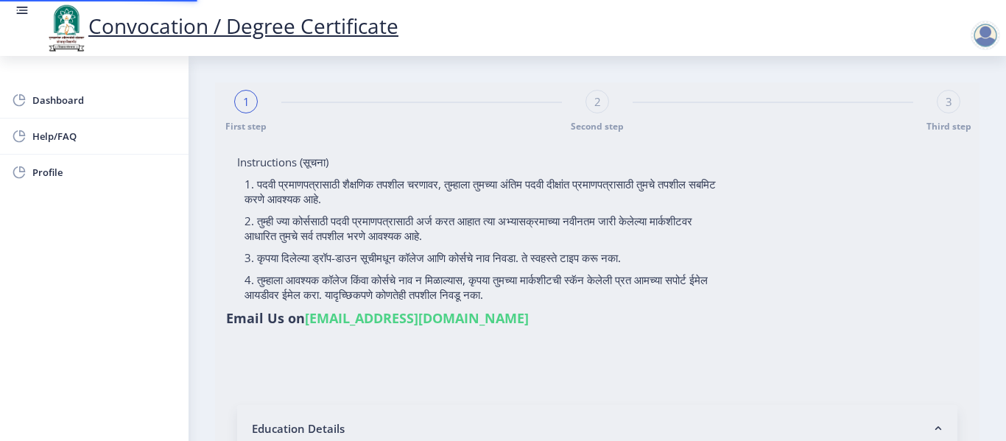
select select
type input "2007032500062464"
select select "Regular"
select select "2011"
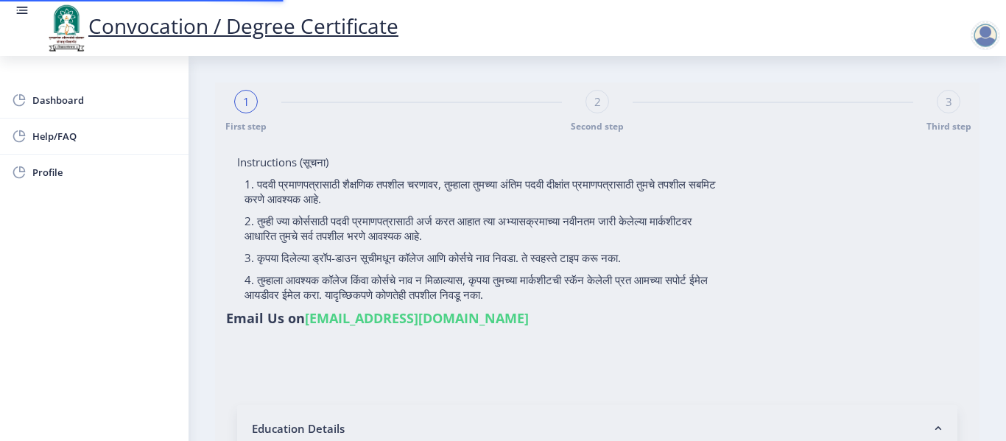
select select "May"
select select "Grade B"
type input "20681"
select select "Computer Science"
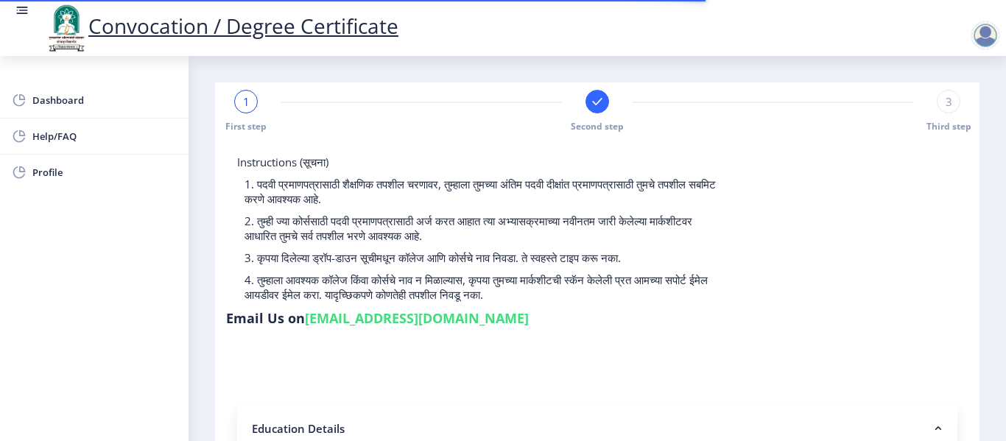
select select
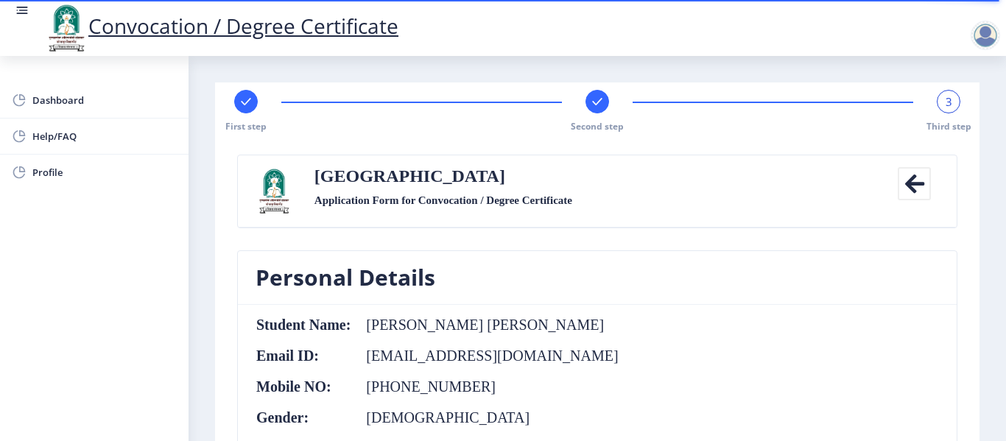
click at [740, 340] on nb-card-body "Student Name: [PERSON_NAME] [PERSON_NAME] Email ID: [EMAIL_ADDRESS][DOMAIN_NAME…" at bounding box center [597, 386] width 718 height 162
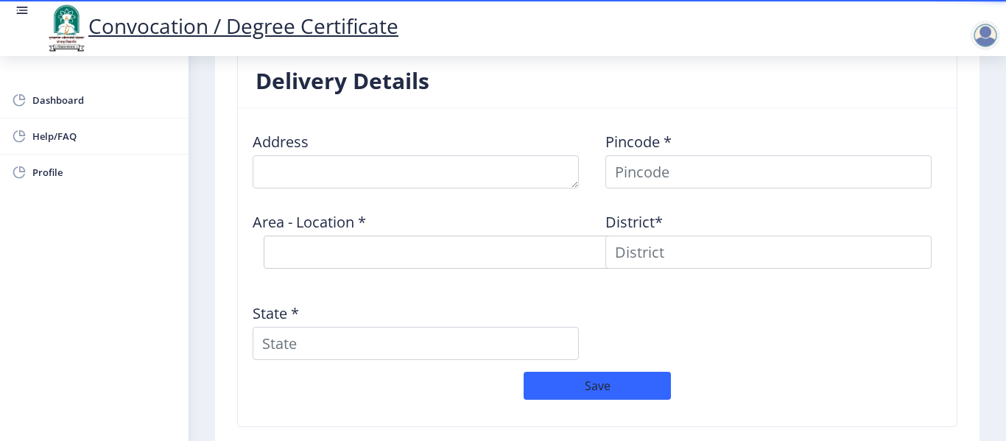
scroll to position [1207, 0]
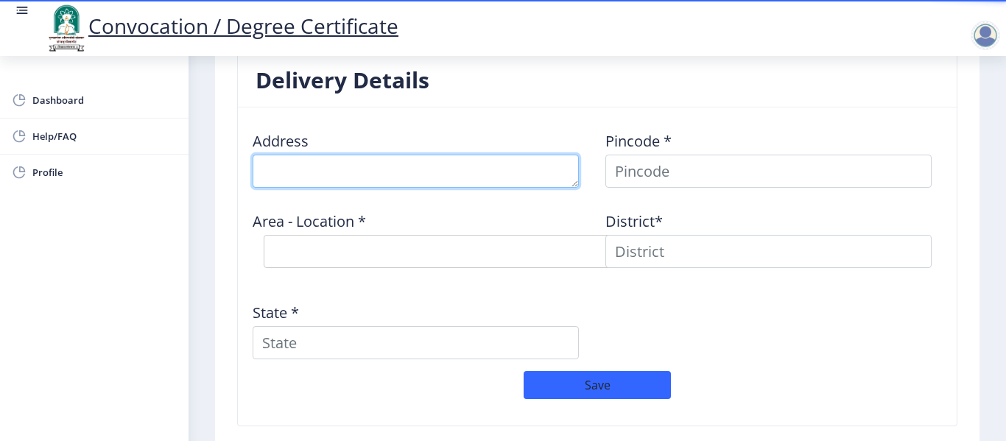
click at [381, 157] on textarea at bounding box center [415, 171] width 326 height 33
type textarea "at degaon tal mangalwedha"
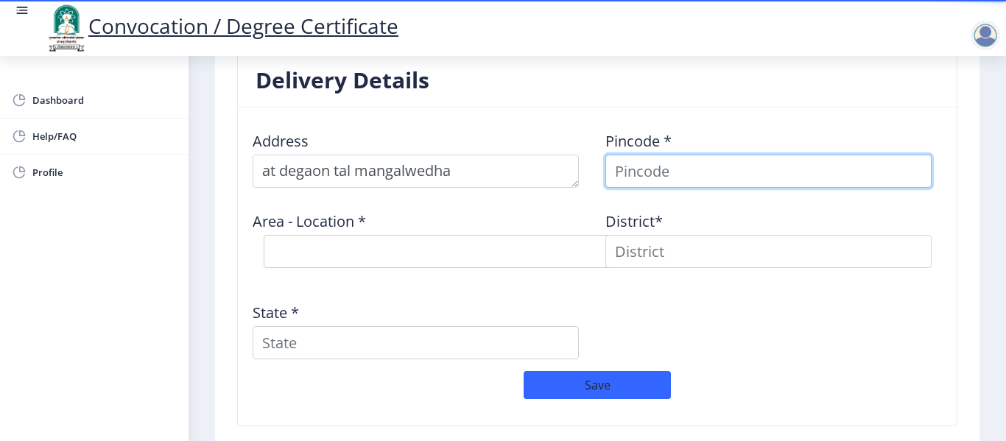
click at [624, 164] on input at bounding box center [768, 171] width 326 height 33
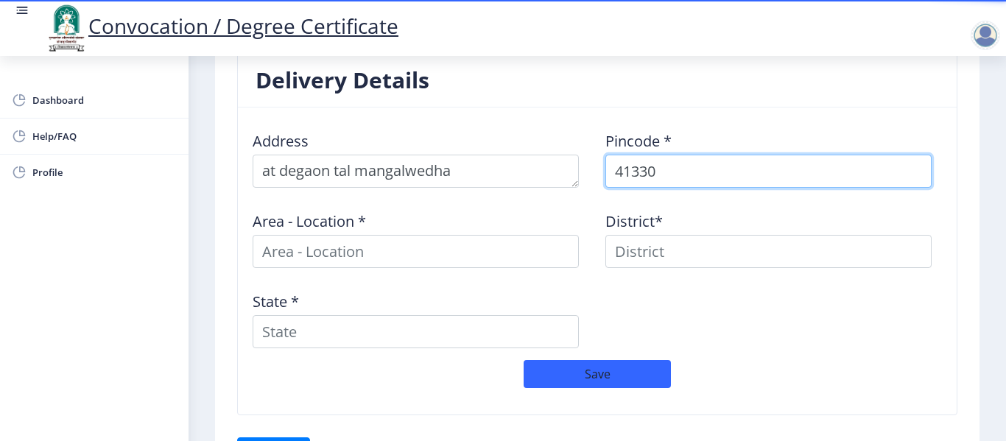
type input "413305"
select select
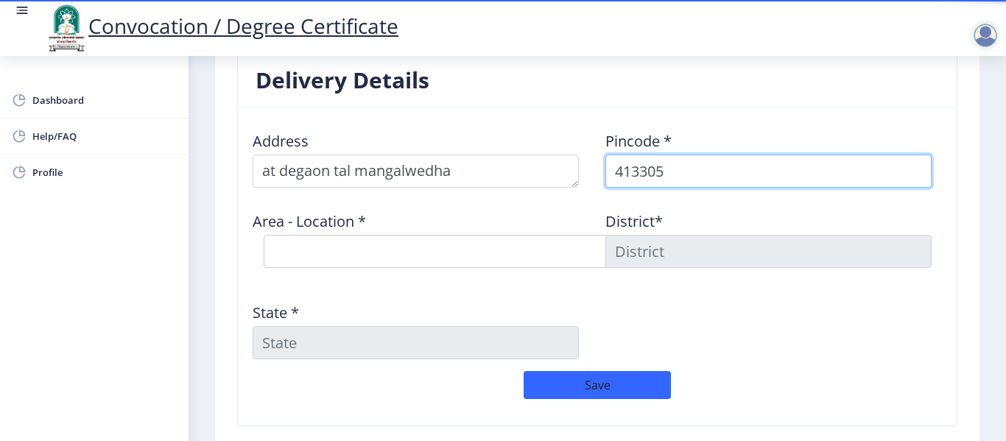
type input "413305"
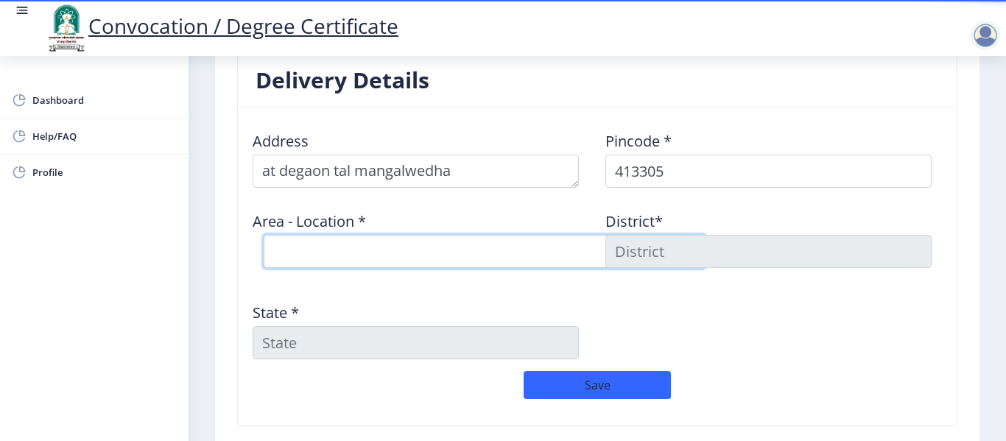
click at [347, 235] on select "Select Area Location [GEOGRAPHIC_DATA] [PERSON_NAME] [PERSON_NAME] B.O Bramhapu…" at bounding box center [485, 251] width 442 height 33
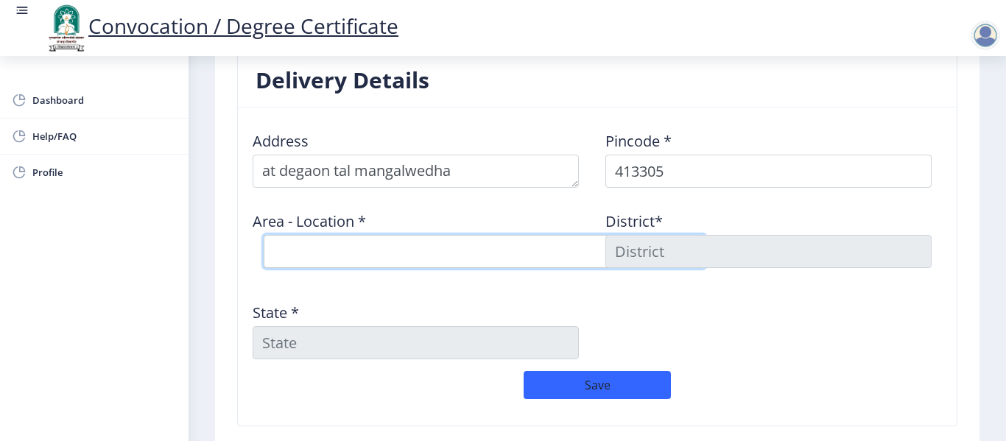
select select "10: Object"
click at [264, 235] on select "Select Area Location [GEOGRAPHIC_DATA] [PERSON_NAME] [PERSON_NAME] B.O Bramhapu…" at bounding box center [485, 251] width 442 height 33
type input "SOLAPUR"
type input "[GEOGRAPHIC_DATA]"
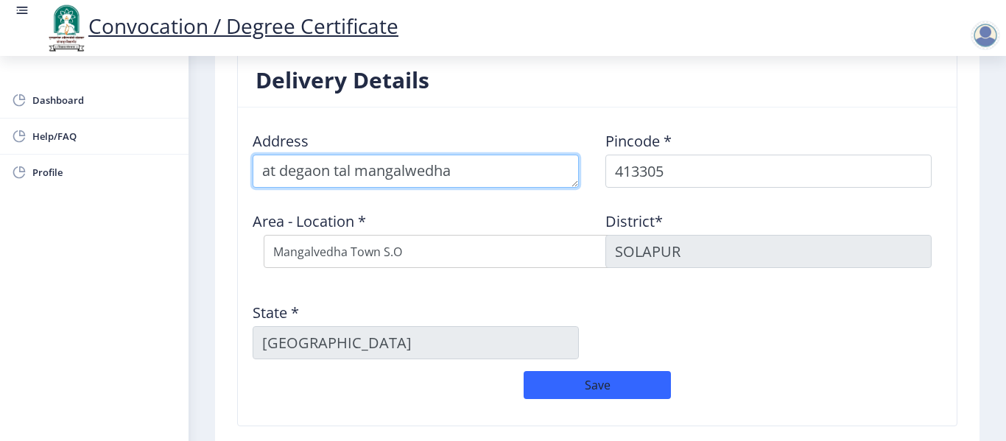
click at [506, 155] on textarea at bounding box center [415, 171] width 326 height 33
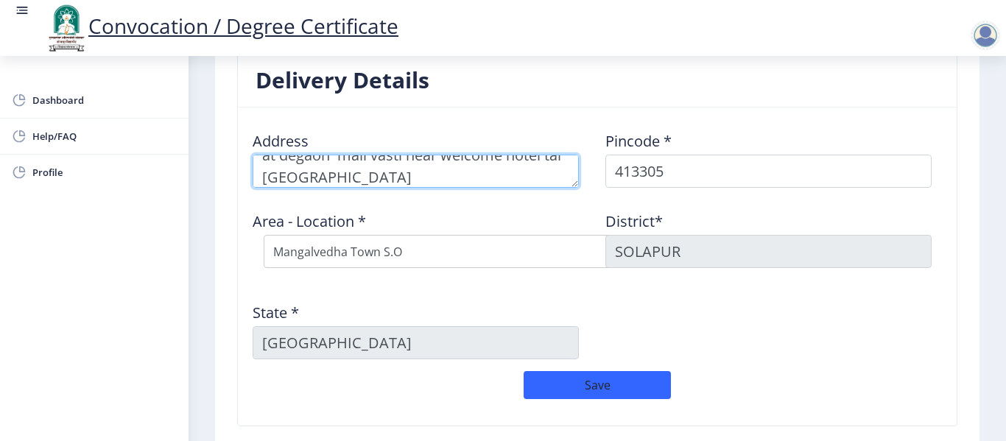
scroll to position [5, 0]
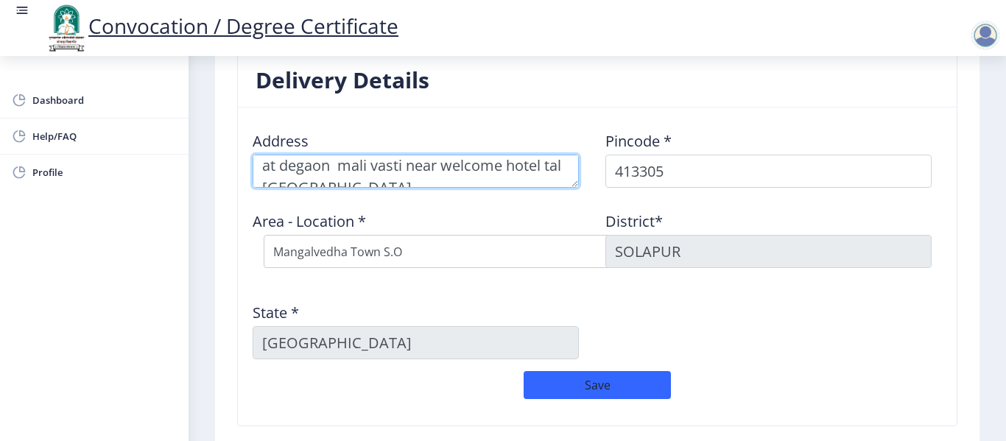
click at [448, 165] on textarea at bounding box center [415, 171] width 326 height 33
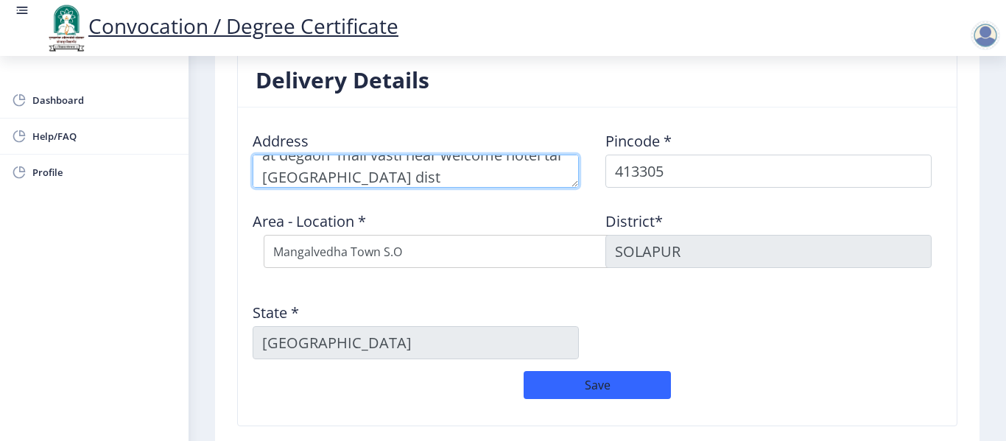
type textarea "at degaon mali vasti near welcome hotel tal [GEOGRAPHIC_DATA] dist [GEOGRAPHIC_…"
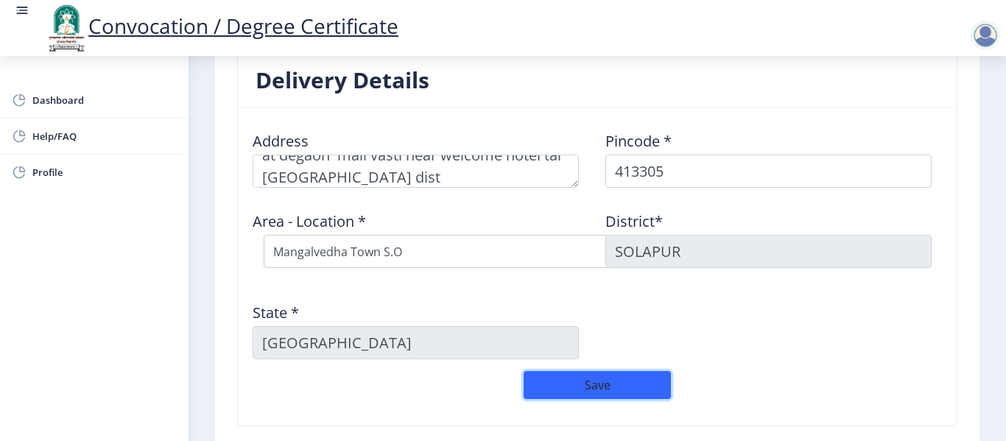
click at [593, 371] on button "Save" at bounding box center [596, 385] width 147 height 28
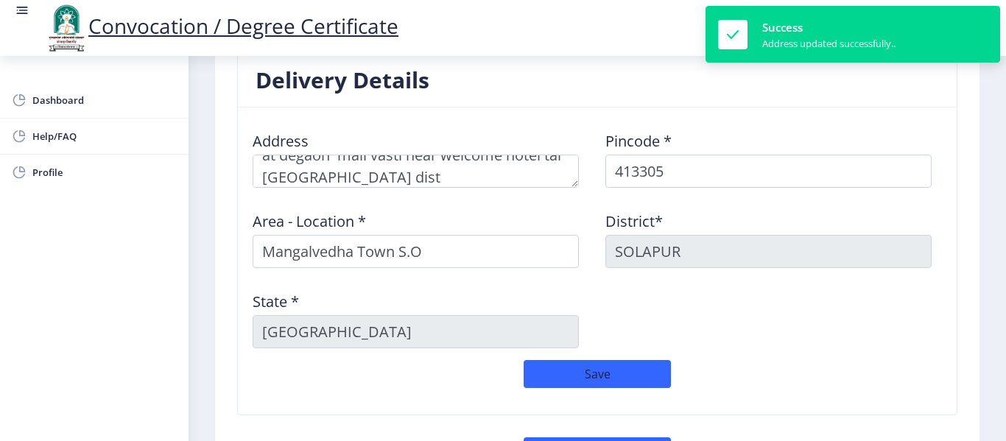
click at [803, 360] on div "Save" at bounding box center [596, 381] width 705 height 43
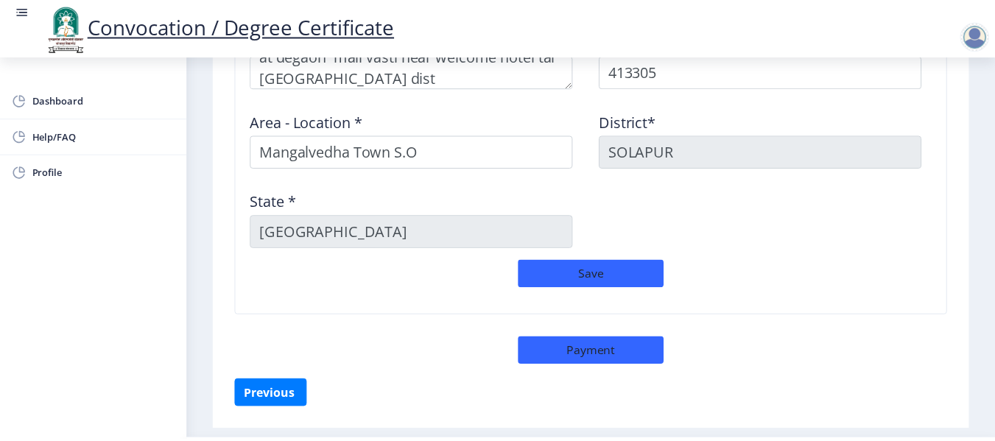
scroll to position [1335, 0]
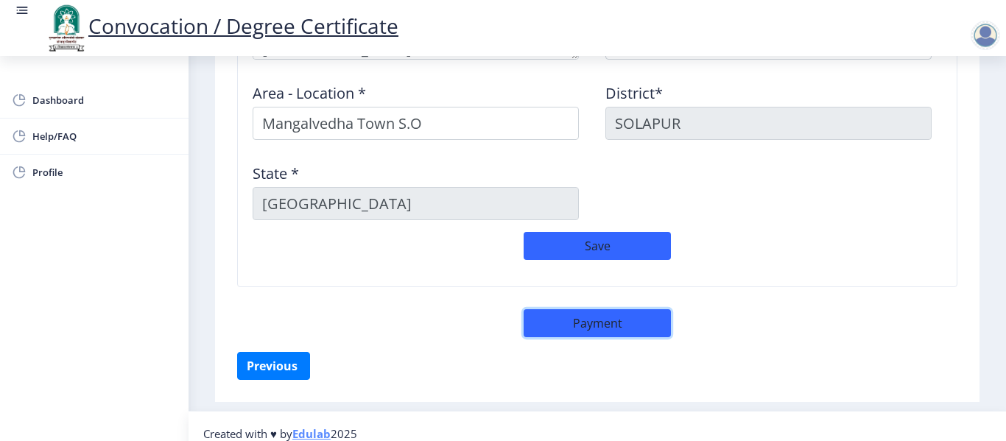
click at [593, 309] on button "Payment" at bounding box center [596, 323] width 147 height 28
select select "sealed"
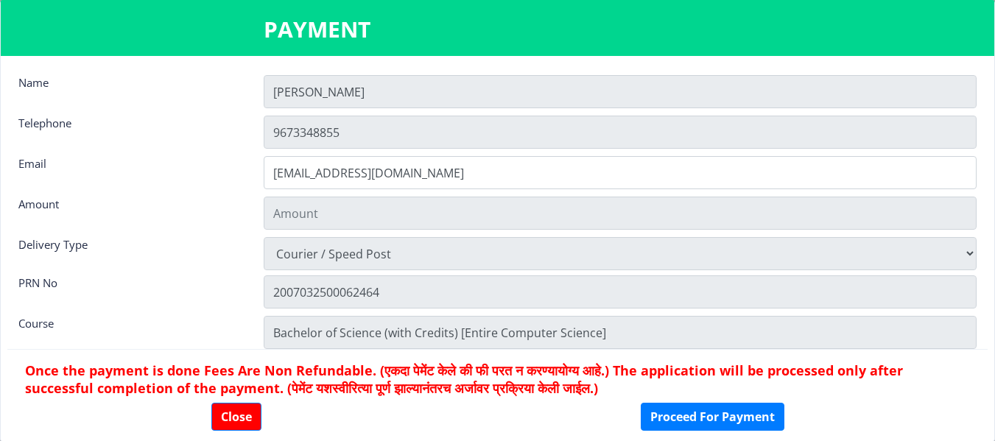
type input "2885"
click at [428, 95] on input "[PERSON_NAME]" at bounding box center [620, 91] width 713 height 33
